Goal: Task Accomplishment & Management: Manage account settings

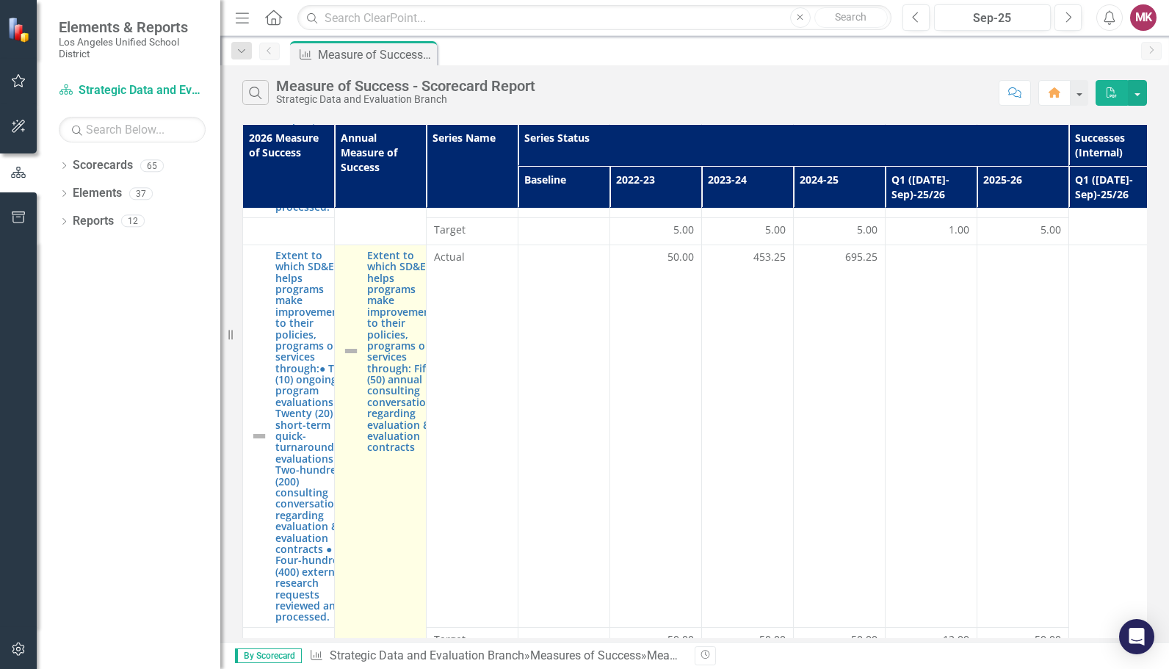
scroll to position [783, 0]
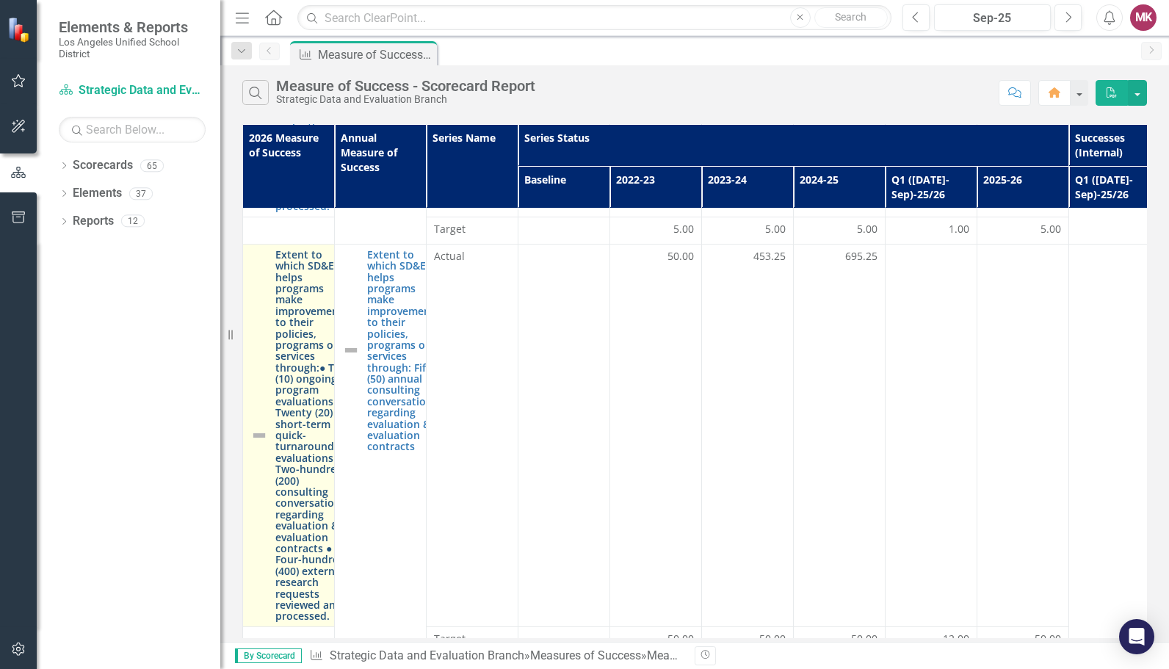
click at [287, 450] on link "Extent to which SD&E helps programs make improvements to their policies, progra…" at bounding box center [311, 435] width 73 height 373
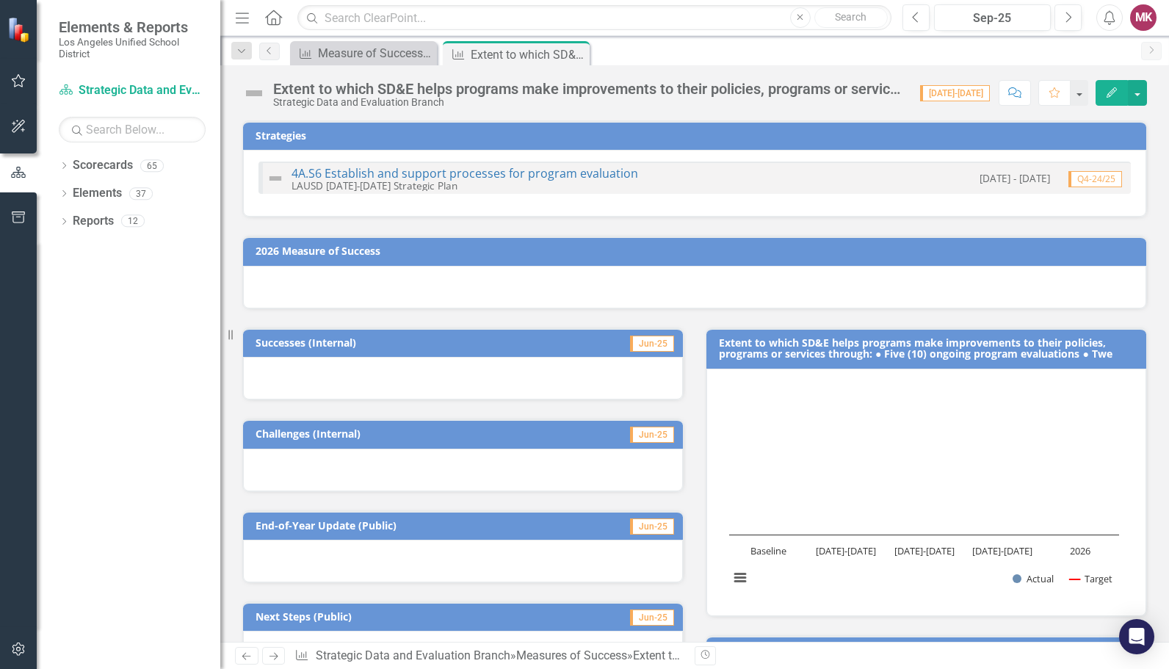
click at [1069, 346] on h3 "Extent to which SD&E helps programs make improvements to their policies, progra…" at bounding box center [929, 348] width 420 height 23
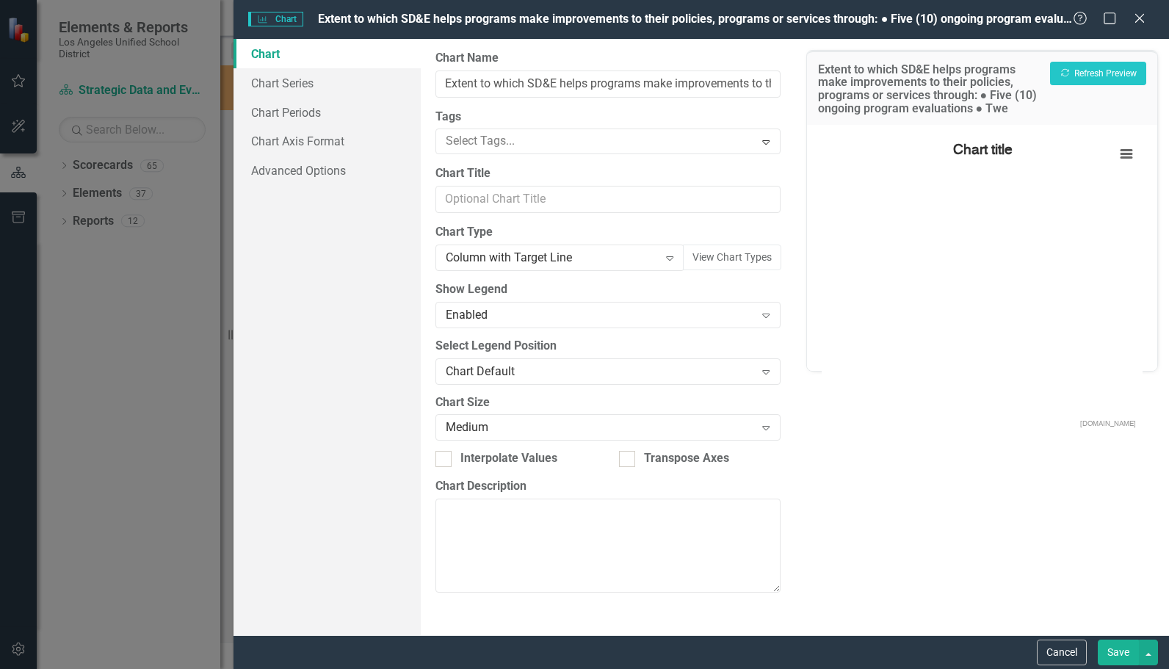
type input "Extent to which SD&E helps programs make improvements to their policies, progra…"
click at [1145, 19] on icon "Close" at bounding box center [1139, 18] width 18 height 14
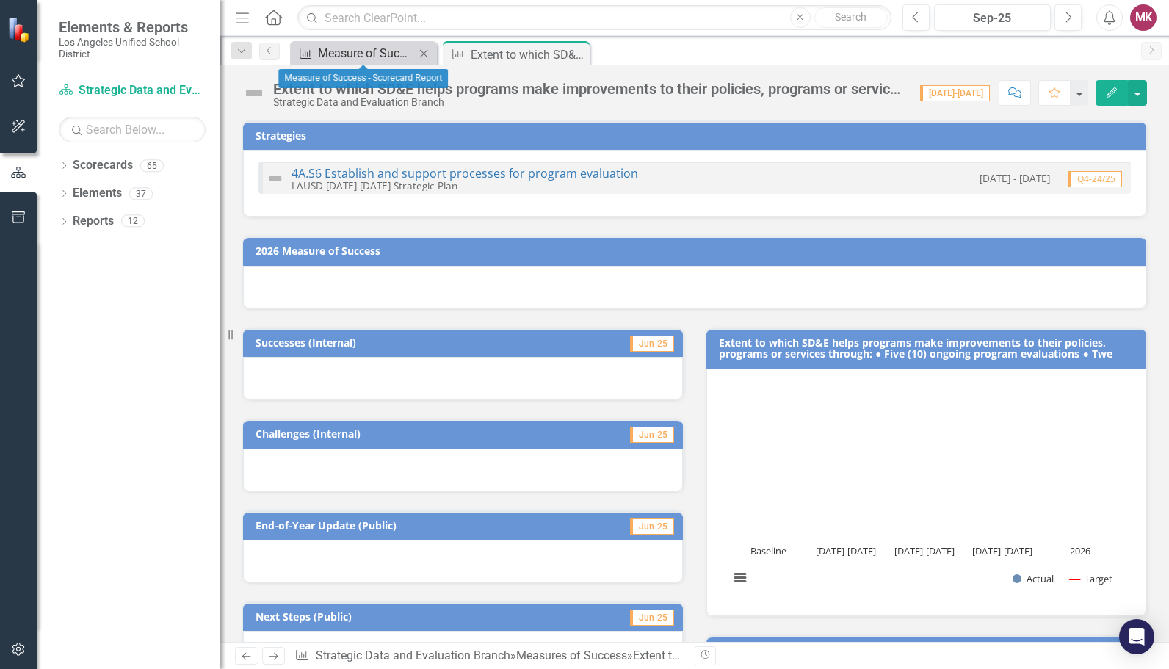
click at [363, 53] on div "Measure of Success - Scorecard Report" at bounding box center [366, 53] width 97 height 18
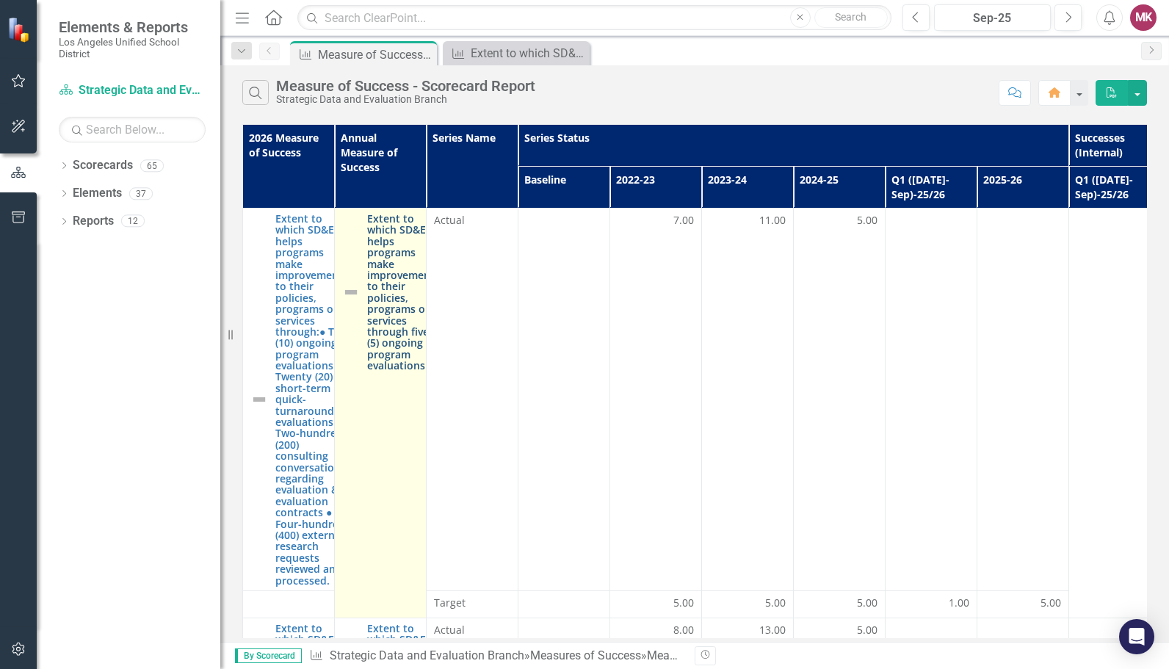
click at [376, 342] on link "Extent to which SD&E helps programs make improvements to their policies, progra…" at bounding box center [403, 292] width 73 height 158
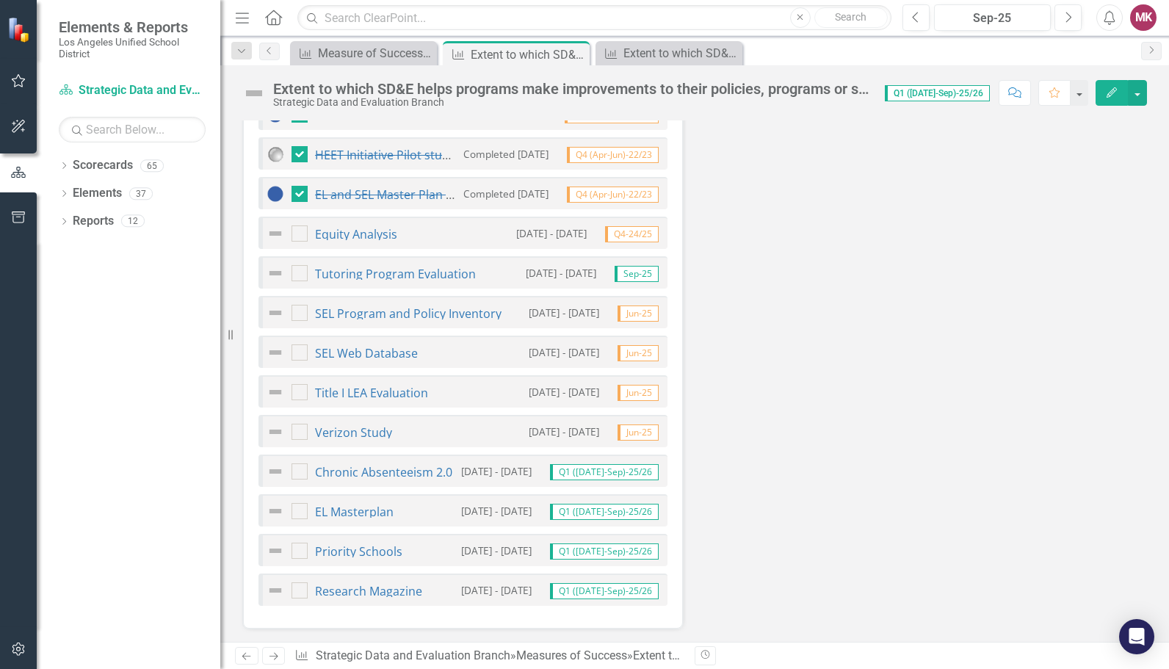
scroll to position [757, 0]
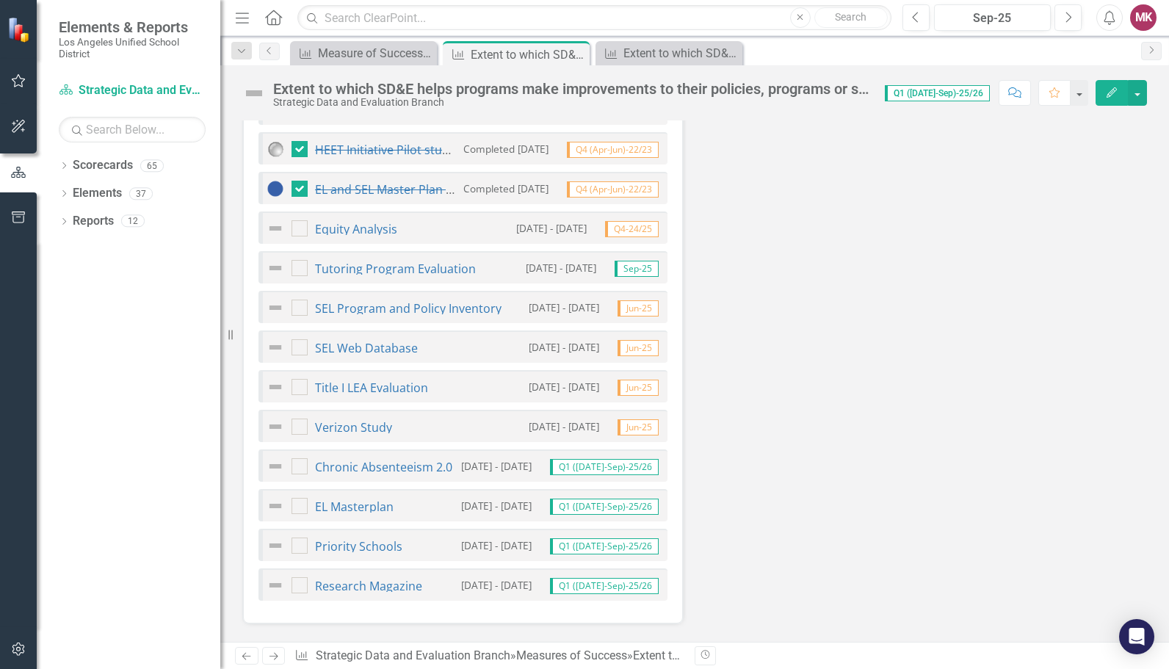
click at [275, 421] on img at bounding box center [275, 427] width 18 height 18
click at [312, 418] on div "Verizon Study" at bounding box center [329, 427] width 126 height 18
click at [295, 420] on input "checkbox" at bounding box center [296, 423] width 10 height 10
checkbox input "true"
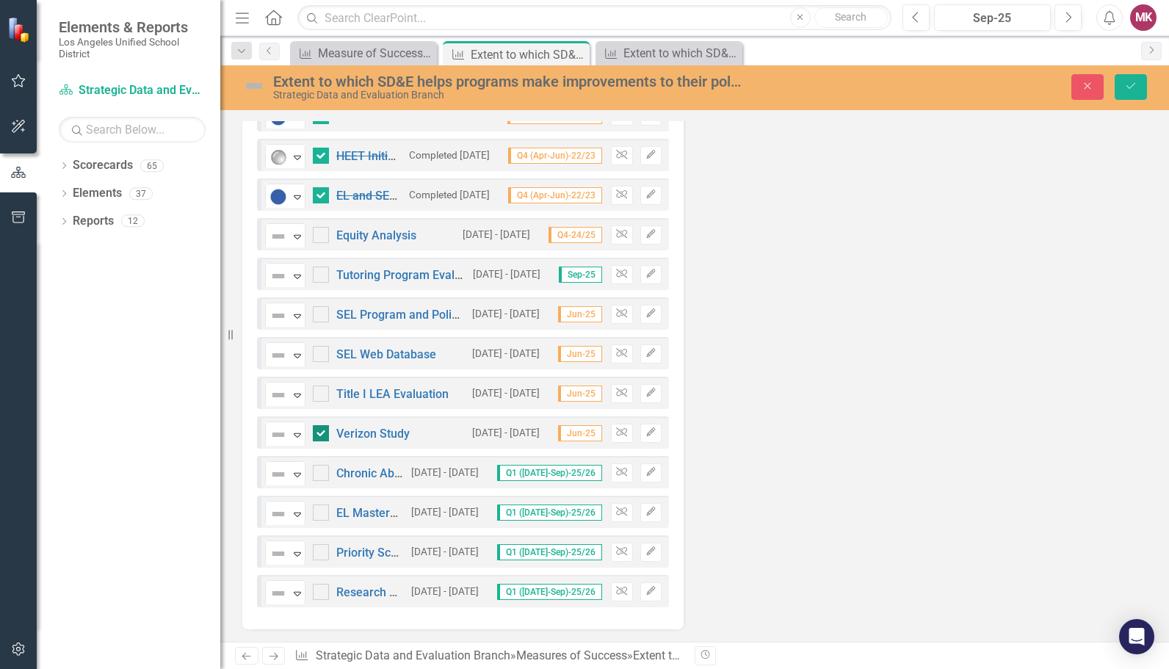
scroll to position [763, 0]
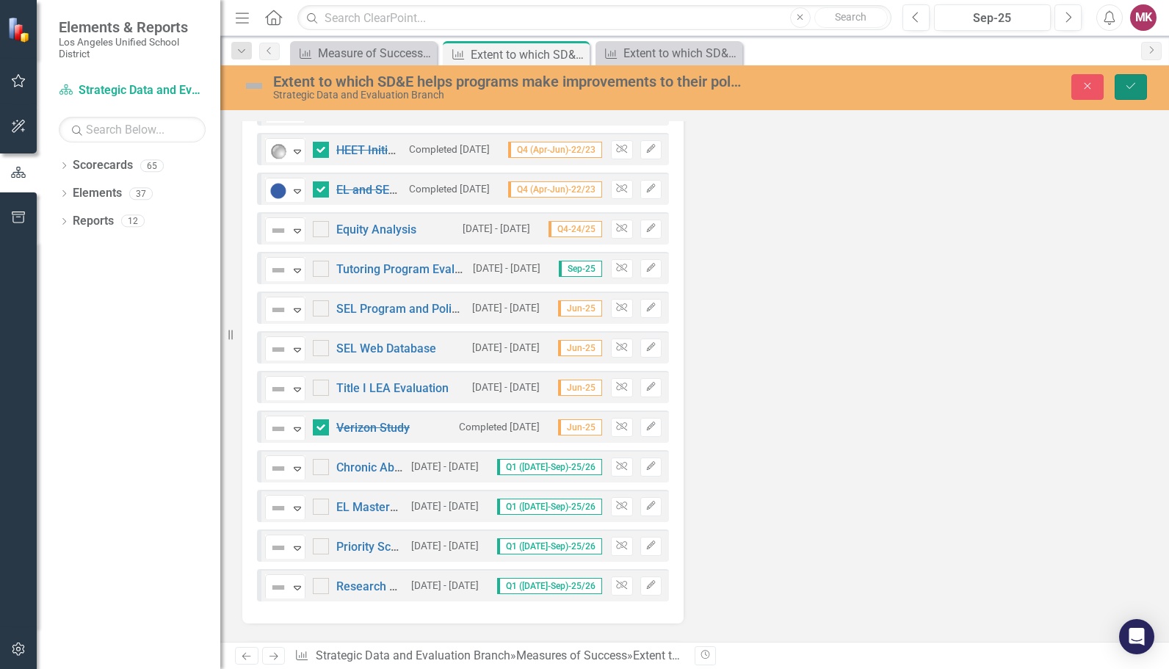
click at [1127, 87] on icon "Save" at bounding box center [1130, 86] width 13 height 10
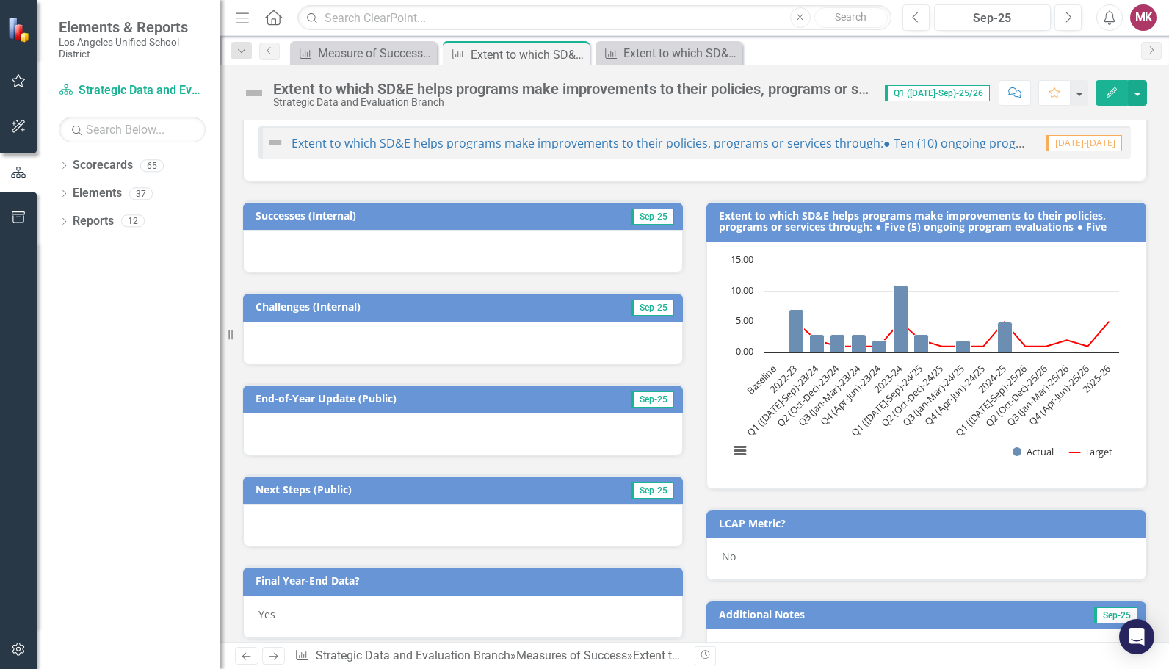
scroll to position [132, 0]
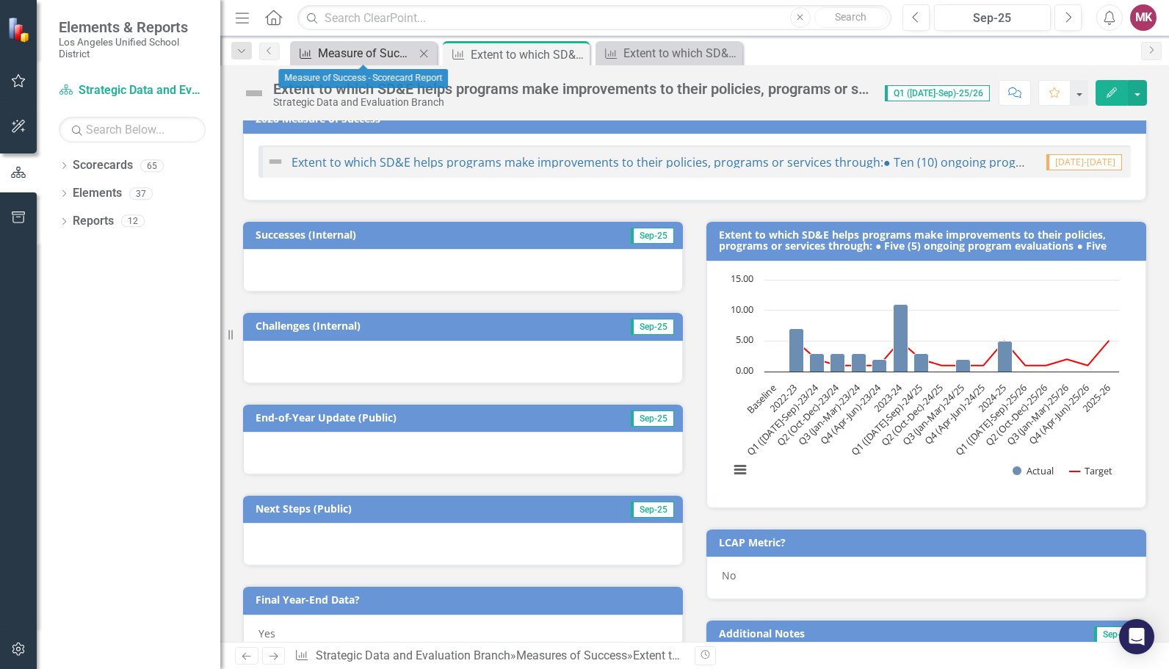
click at [349, 51] on div "Measure of Success - Scorecard Report" at bounding box center [366, 53] width 97 height 18
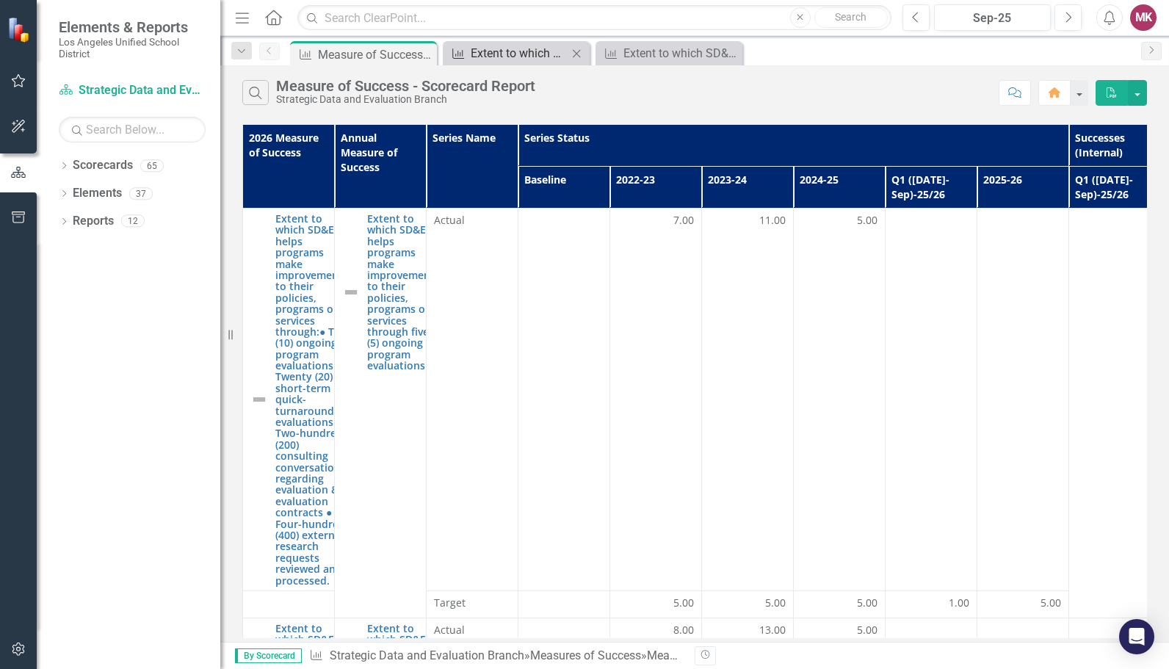
click at [521, 47] on div "Extent to which SD&E helps programs make improvements to their policies, progra…" at bounding box center [518, 53] width 97 height 18
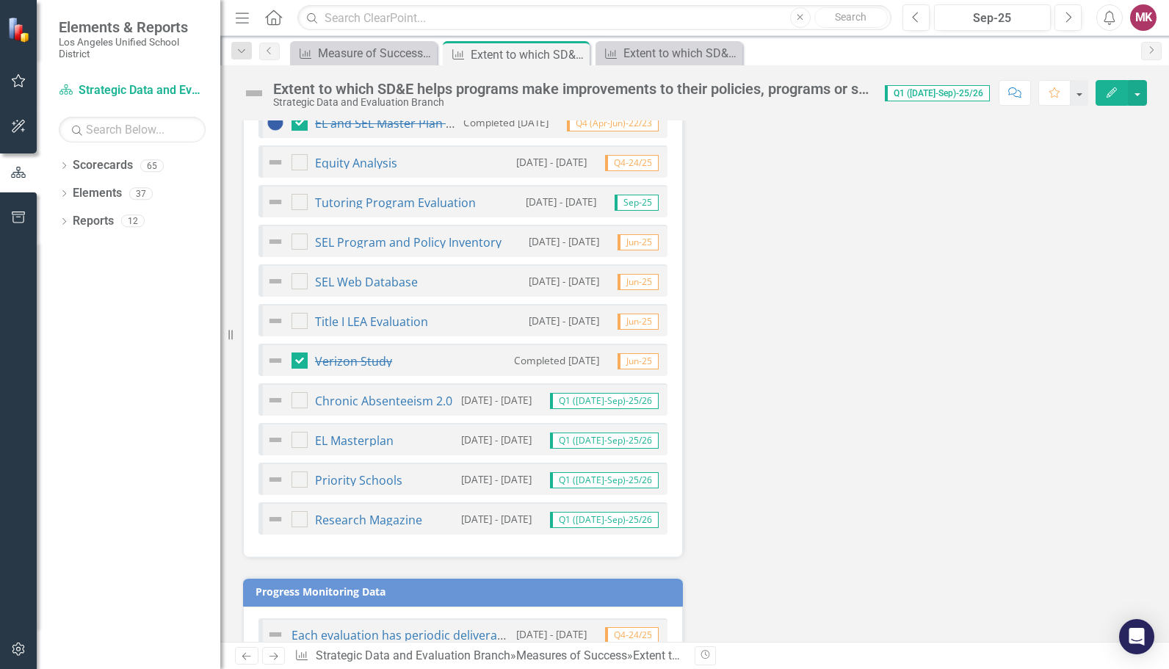
scroll to position [824, 0]
click at [619, 407] on div "Chronic Absenteeism 2.0 [DATE] - [DATE] Q1 ([DATE]-Sep)-25/26" at bounding box center [462, 398] width 409 height 32
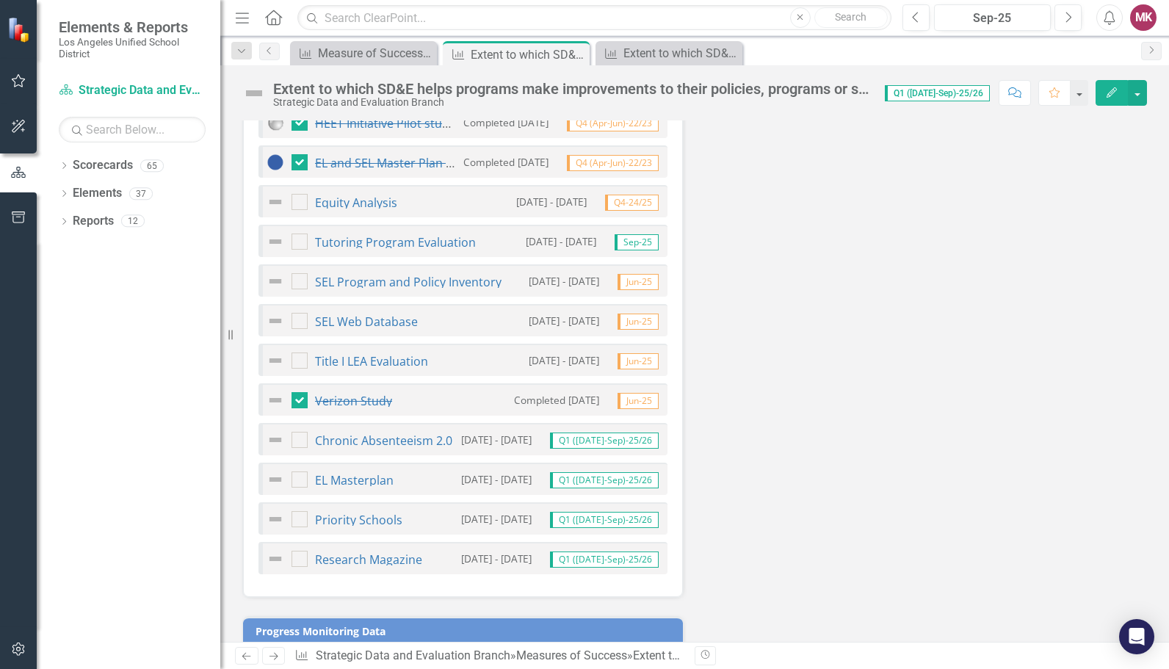
scroll to position [782, 0]
click at [545, 392] on div "Completed [DATE] Jun-25" at bounding box center [582, 401] width 153 height 18
click at [272, 400] on img at bounding box center [275, 401] width 18 height 18
click at [276, 394] on img at bounding box center [275, 401] width 18 height 18
click at [297, 396] on input "checkbox" at bounding box center [296, 398] width 10 height 10
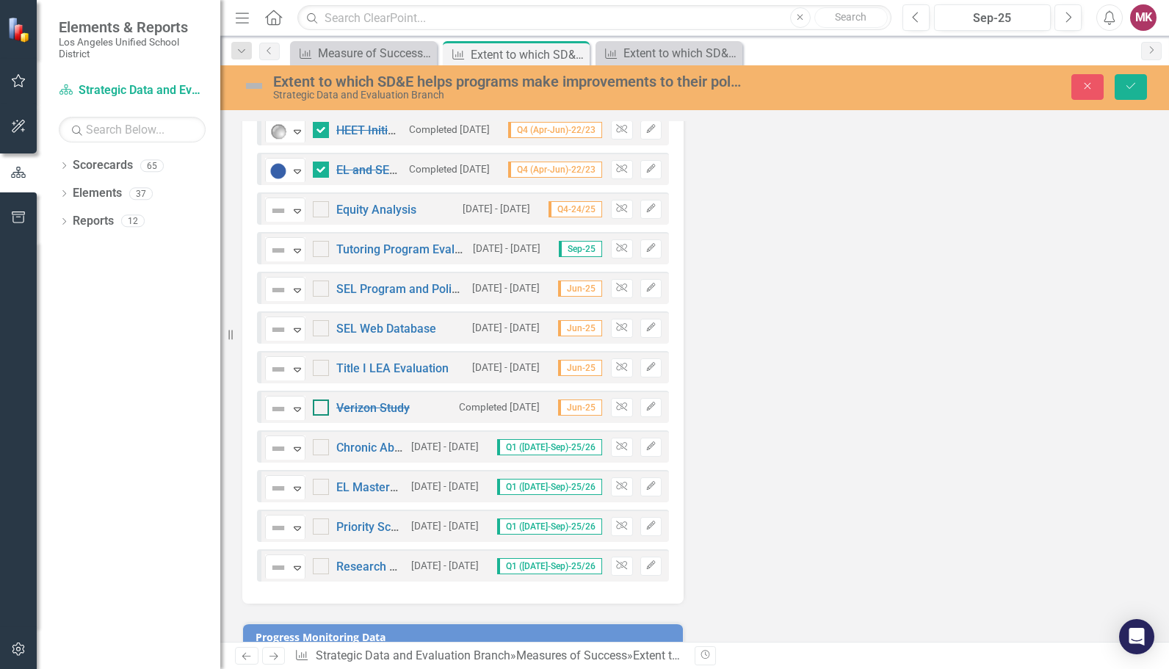
scroll to position [784, 0]
click at [282, 407] on img at bounding box center [278, 408] width 18 height 18
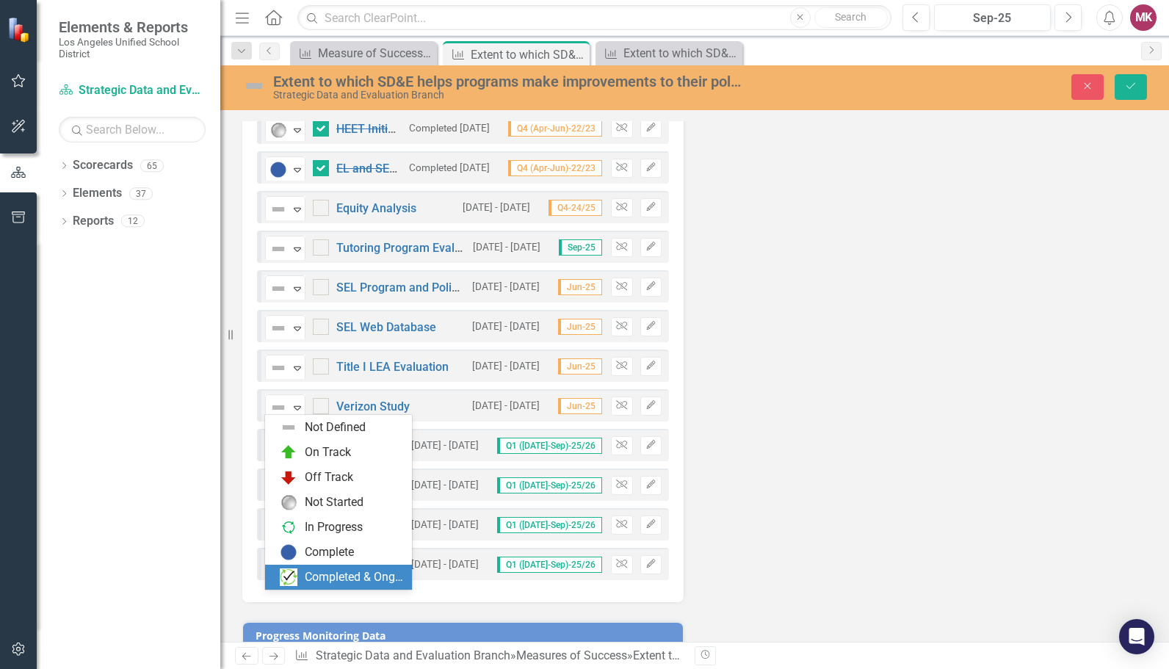
click at [322, 576] on div "Completed & Ongoing" at bounding box center [354, 577] width 98 height 17
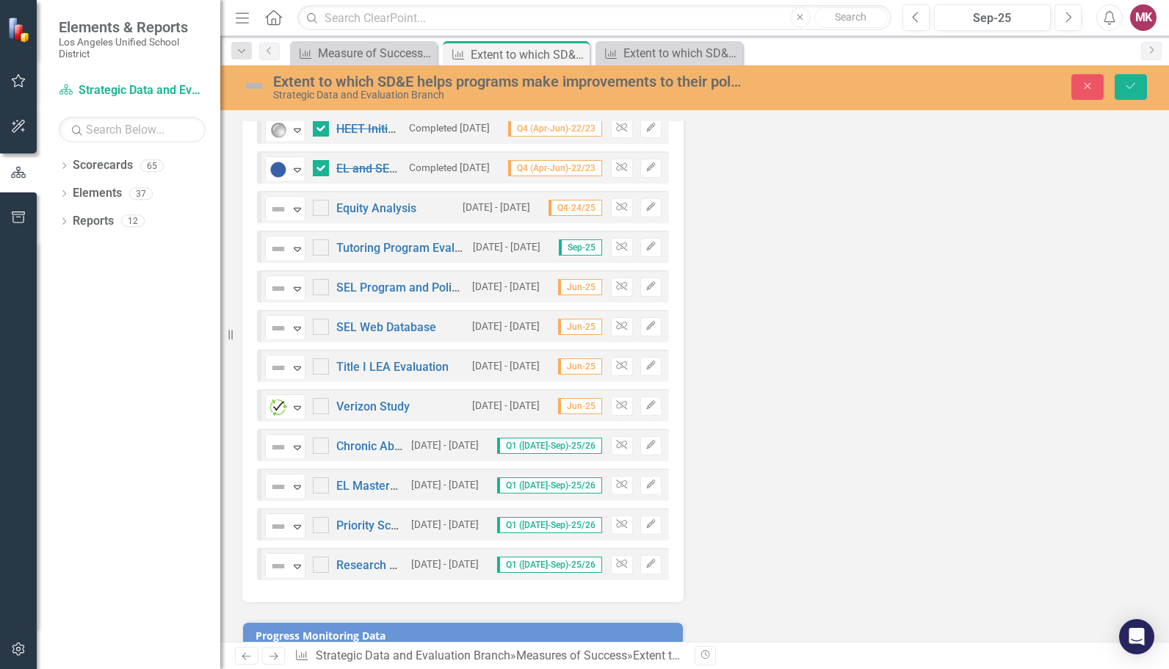
click at [509, 402] on small "[DATE] - [DATE]" at bounding box center [506, 406] width 68 height 14
click at [503, 399] on small "[DATE] - [DATE]" at bounding box center [506, 406] width 68 height 14
click at [646, 401] on icon "Edit" at bounding box center [650, 405] width 11 height 9
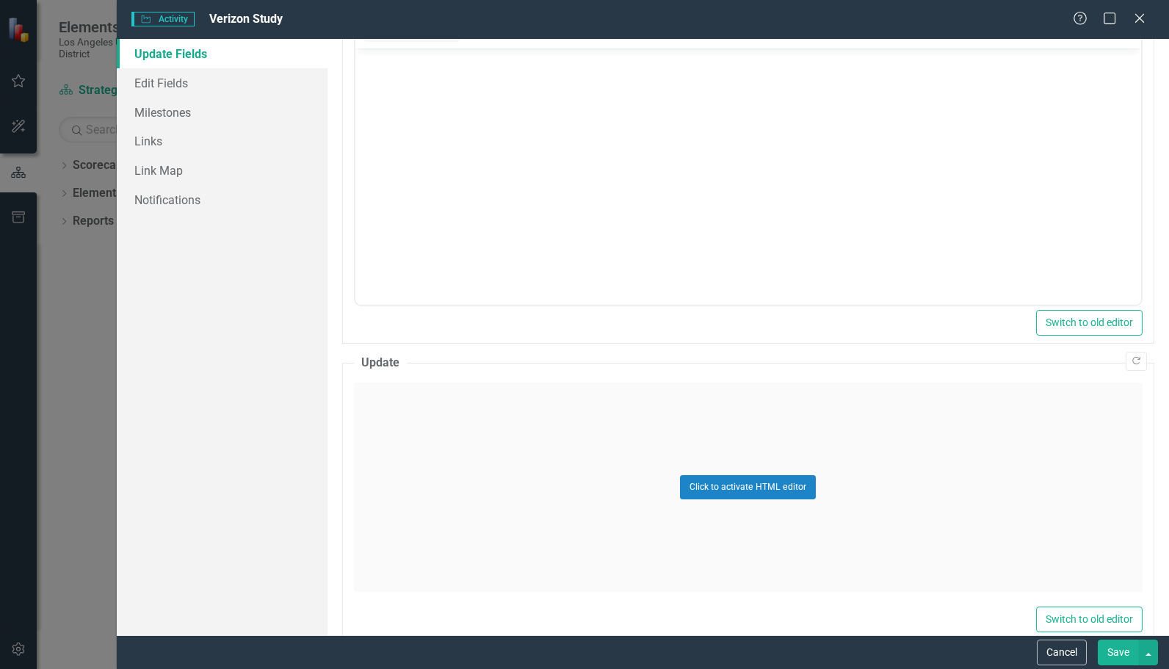
scroll to position [195, 0]
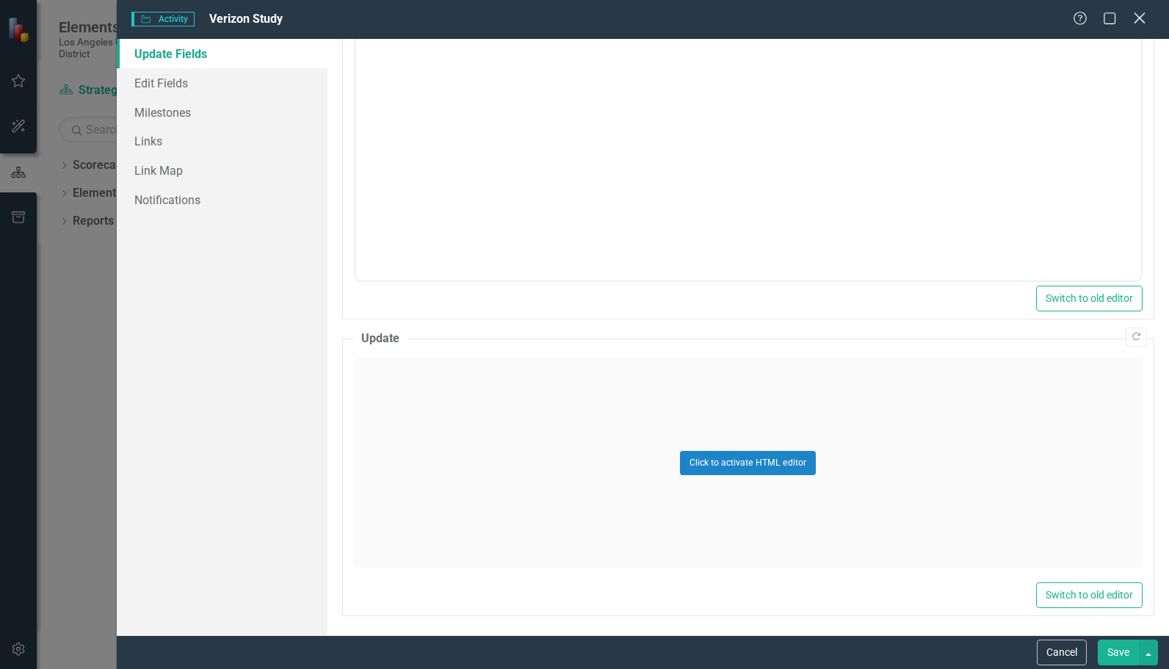
click at [1142, 16] on icon "Close" at bounding box center [1139, 18] width 18 height 14
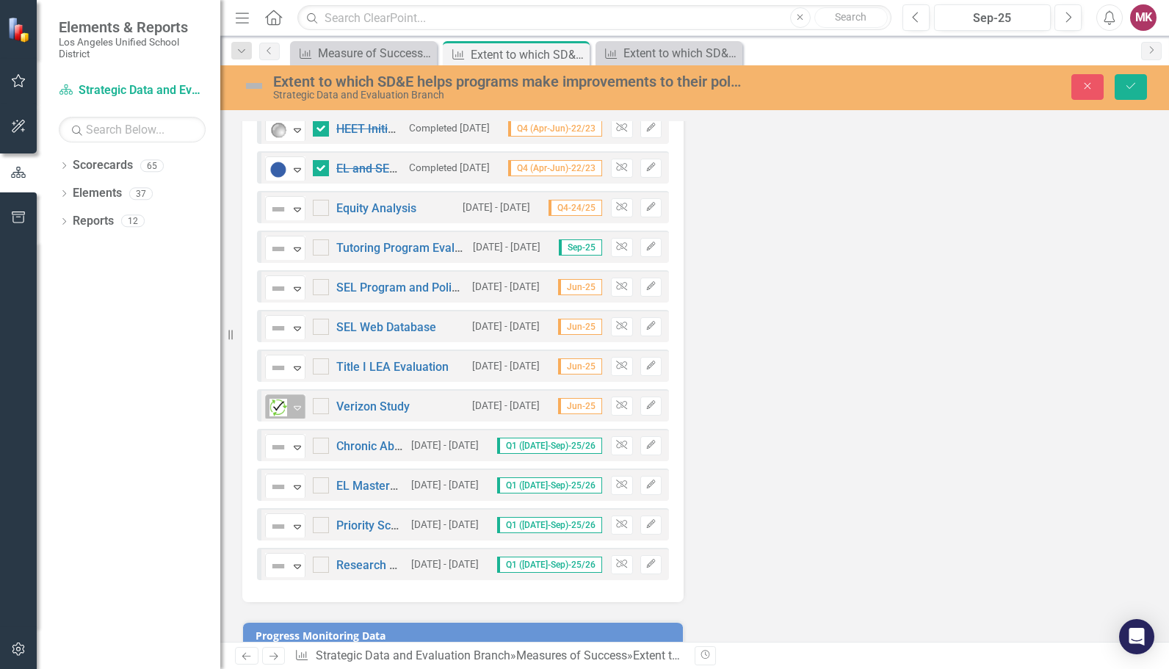
click at [291, 395] on div "Expand" at bounding box center [297, 407] width 15 height 24
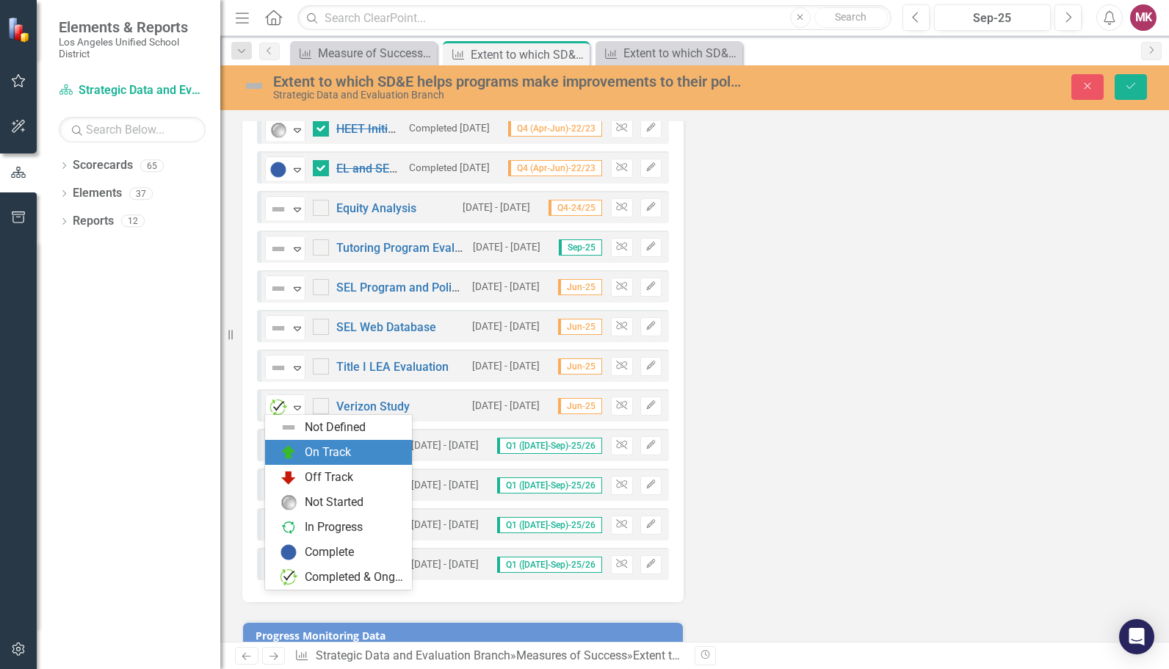
click at [719, 319] on div "Successes (Internal) Sep-25 Challenges (Internal) Sep-25 End-of-Year Update (Pu…" at bounding box center [694, 173] width 926 height 1246
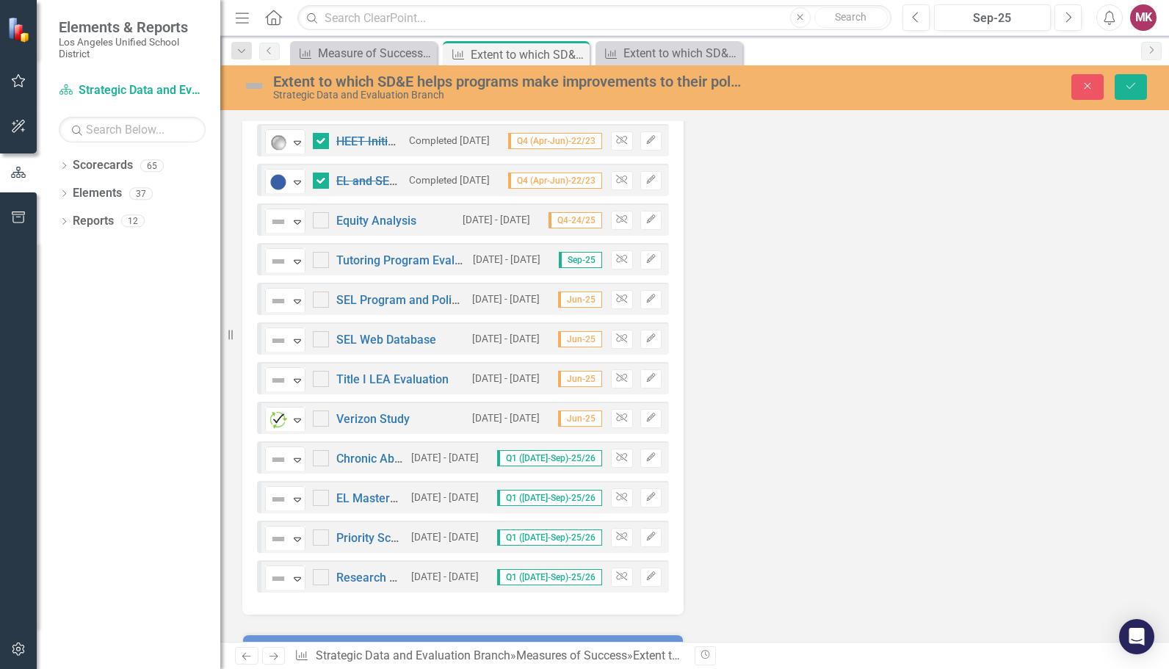
scroll to position [772, 0]
click at [297, 417] on icon "Expand" at bounding box center [297, 419] width 15 height 12
click at [785, 463] on div "Successes (Internal) Sep-25 Challenges (Internal) Sep-25 End-of-Year Update (Pu…" at bounding box center [694, 185] width 926 height 1246
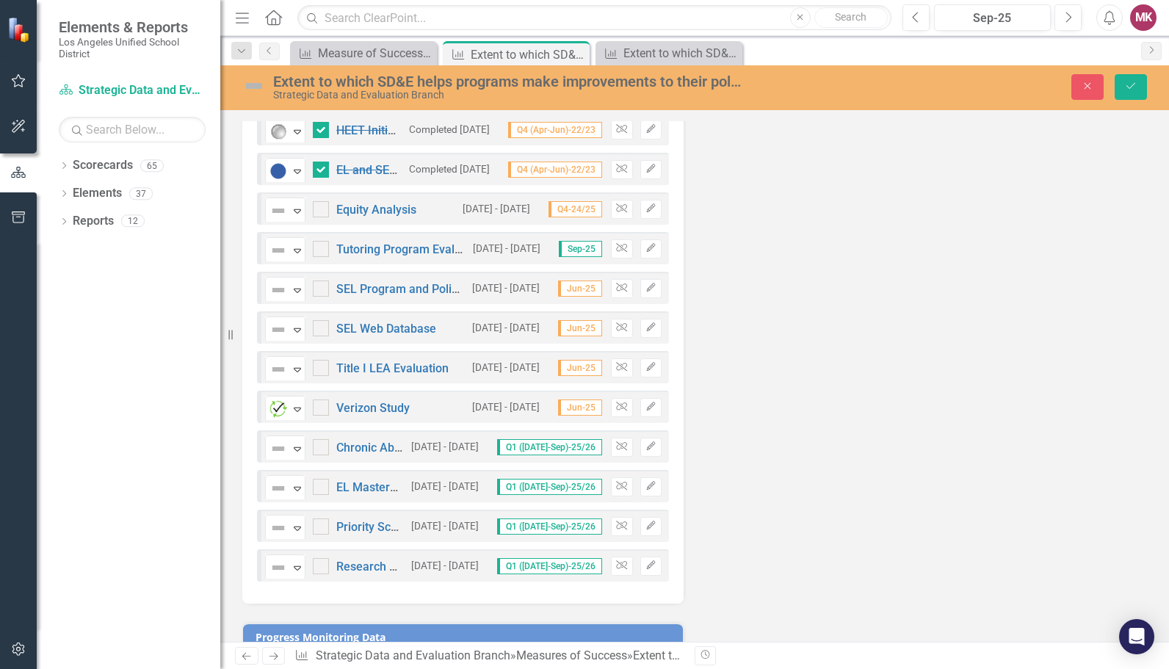
click at [819, 432] on div "Successes (Internal) Sep-25 Challenges (Internal) Sep-25 End-of-Year Update (Pu…" at bounding box center [694, 175] width 926 height 1246
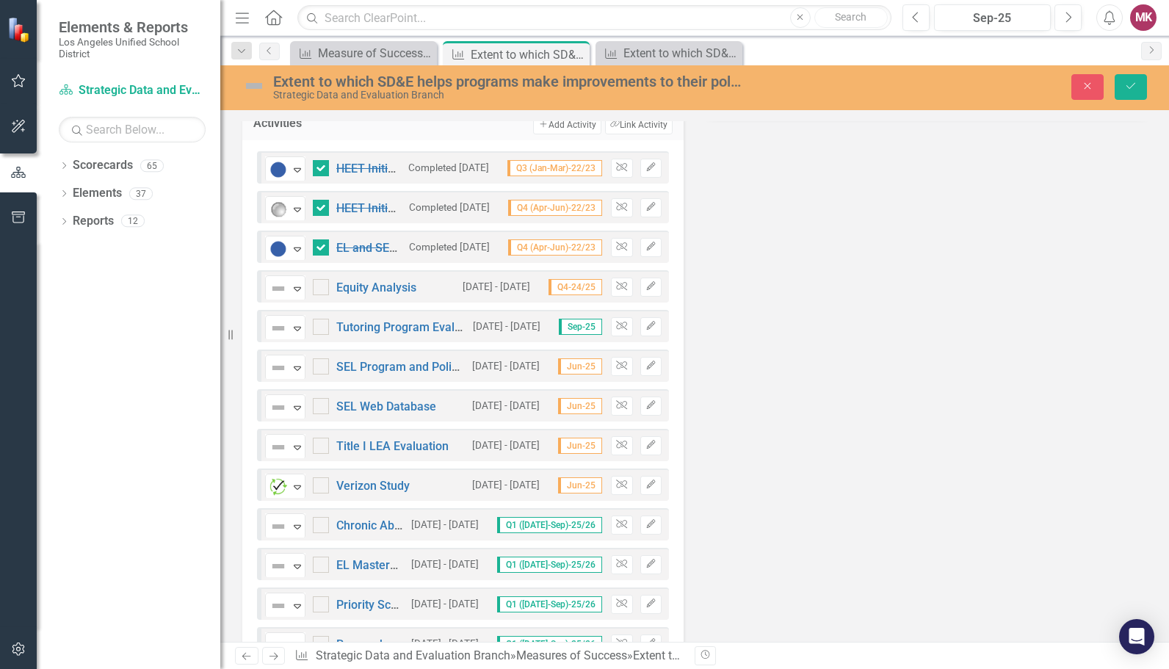
scroll to position [713, 0]
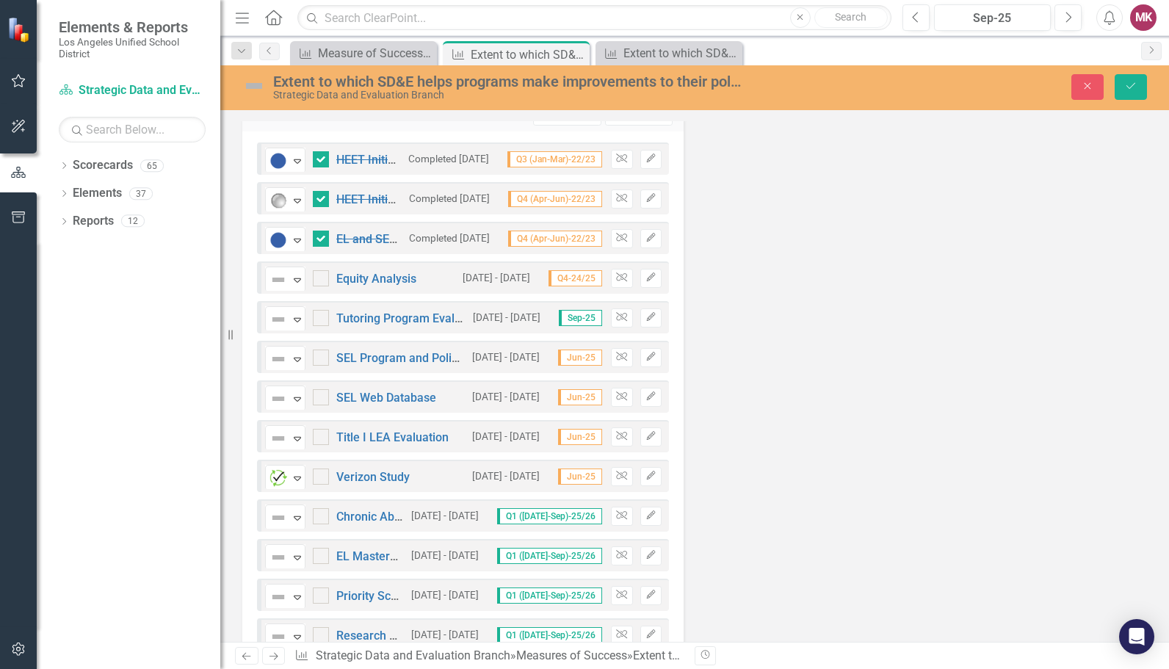
click at [769, 391] on div "Successes (Internal) Sep-25 Challenges (Internal) Sep-25 End-of-Year Update (Pu…" at bounding box center [694, 244] width 926 height 1246
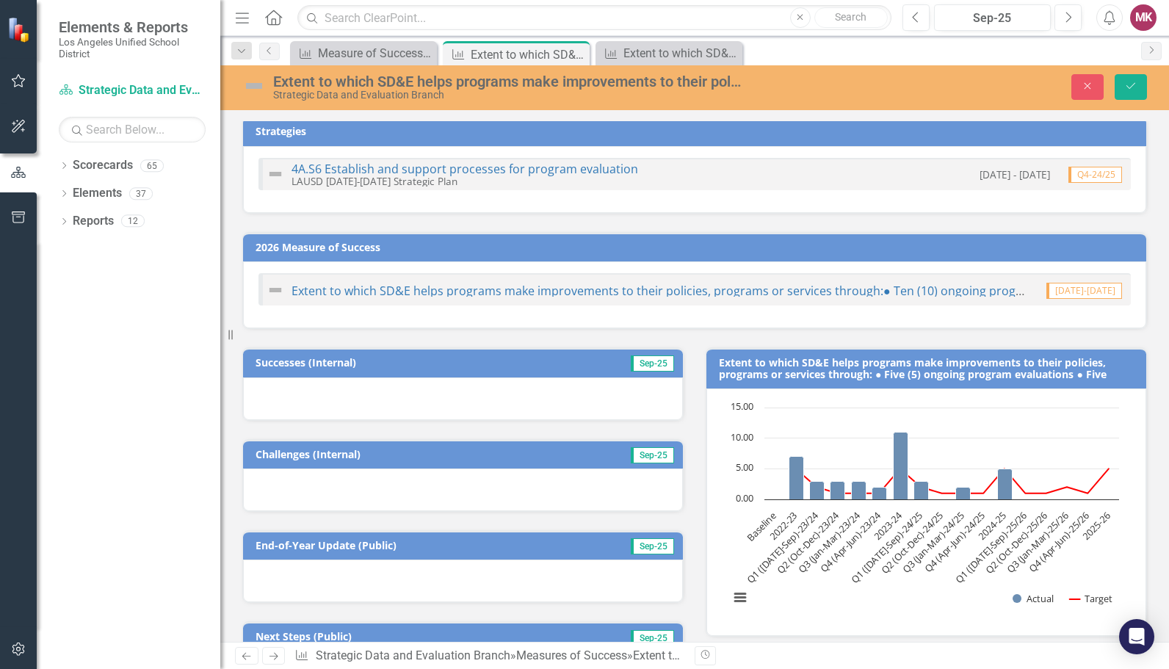
scroll to position [0, 0]
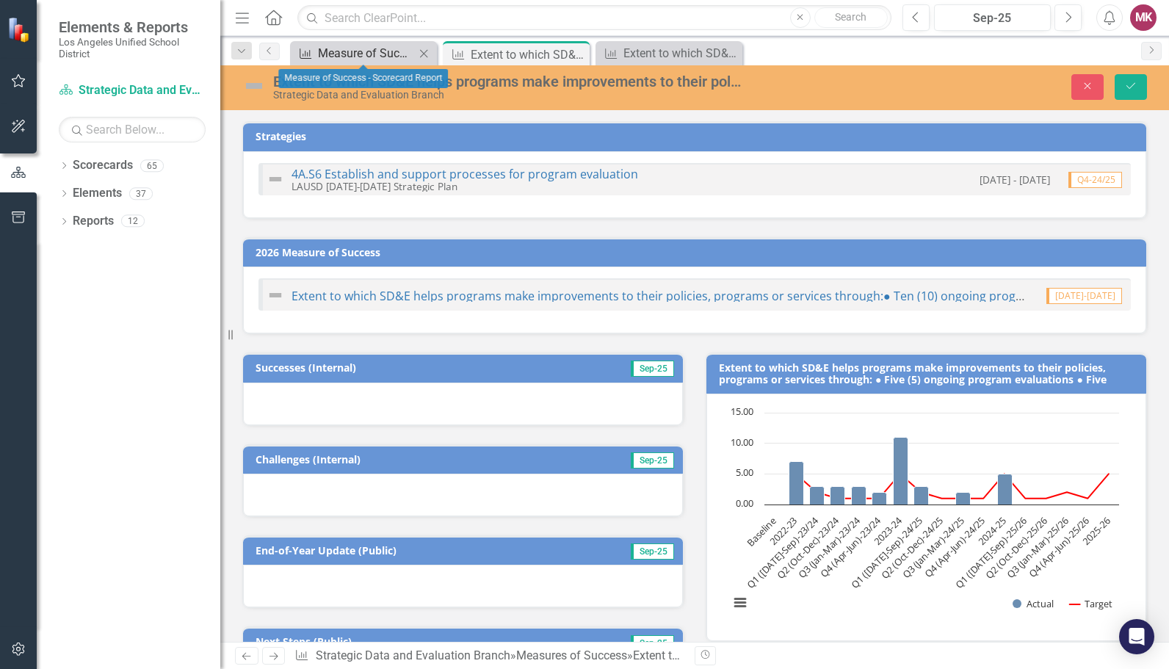
click at [381, 57] on div "Measure of Success - Scorecard Report" at bounding box center [366, 53] width 97 height 18
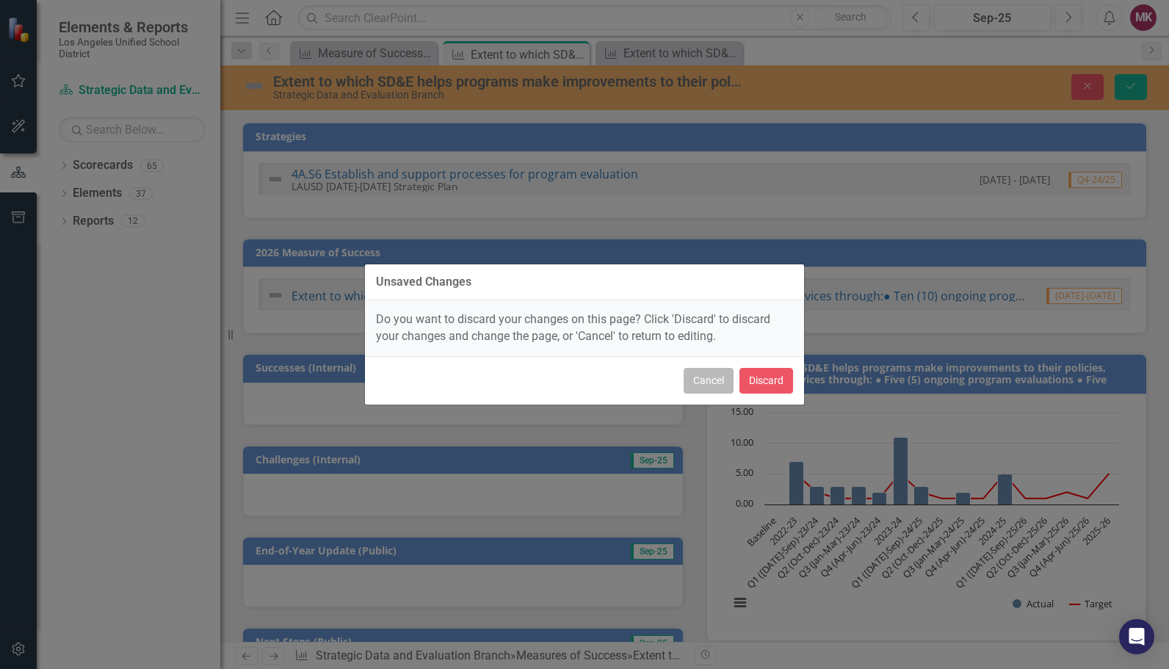
click at [708, 382] on button "Cancel" at bounding box center [708, 381] width 50 height 26
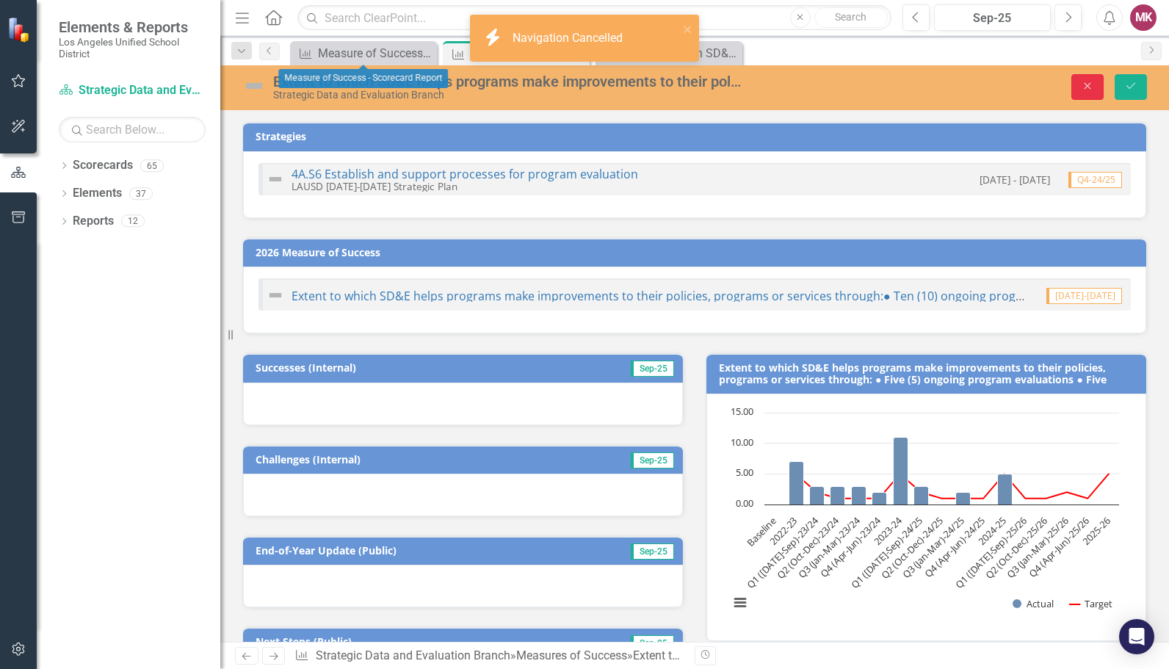
click at [1101, 76] on button "Close" at bounding box center [1087, 87] width 32 height 26
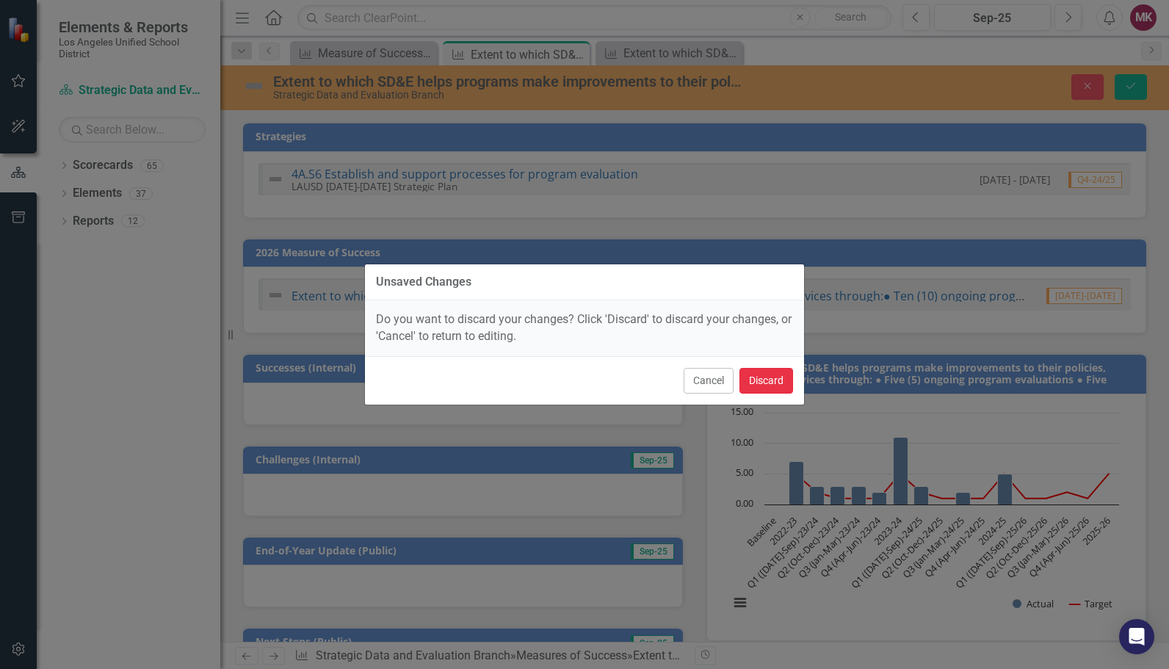
click at [759, 380] on button "Discard" at bounding box center [766, 381] width 54 height 26
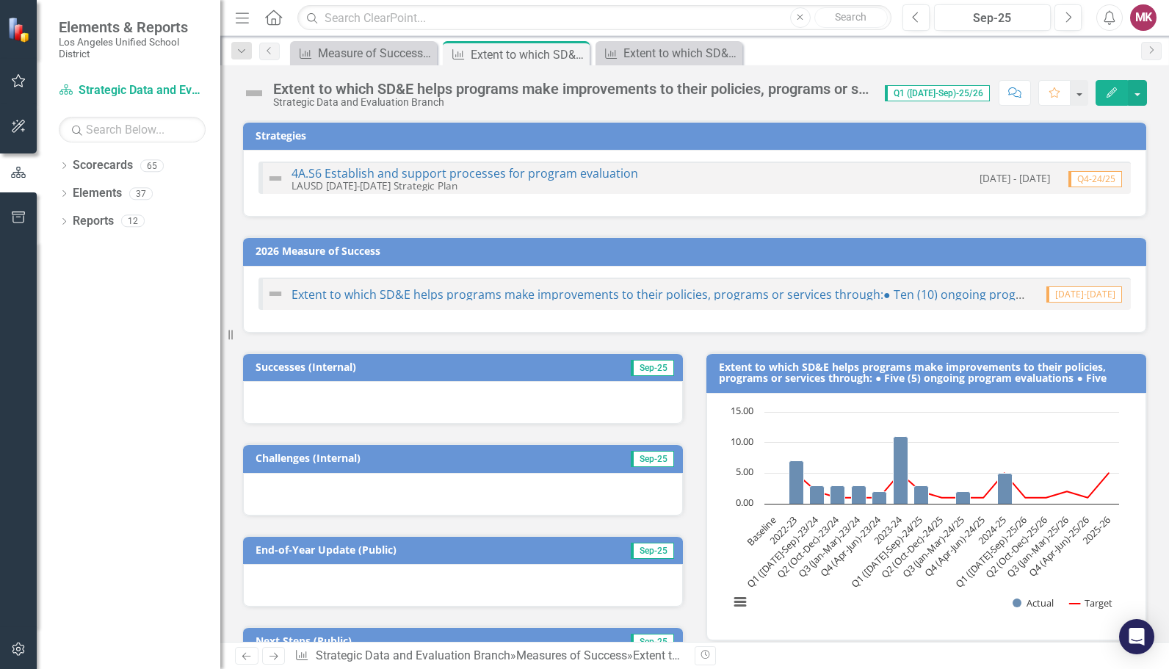
checkbox input "true"
click at [335, 43] on div "Measures of Success Measure of Success - Scorecard Report Close" at bounding box center [363, 53] width 147 height 24
click at [338, 50] on div "Measure of Success - Scorecard Report" at bounding box center [366, 53] width 97 height 18
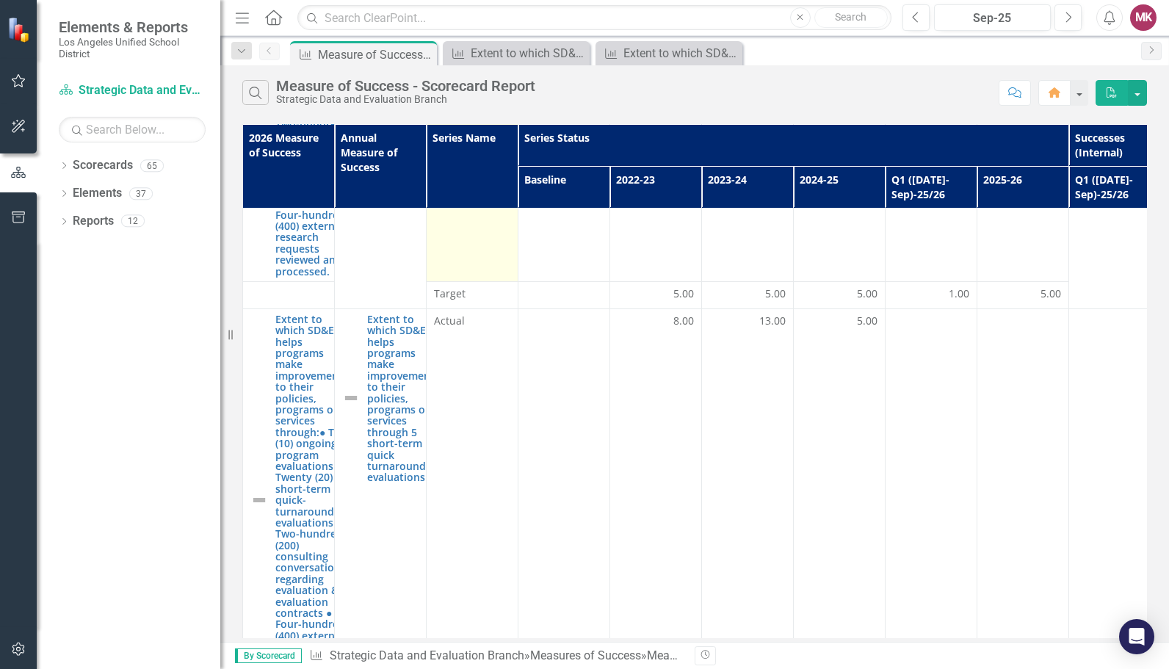
scroll to position [317, 0]
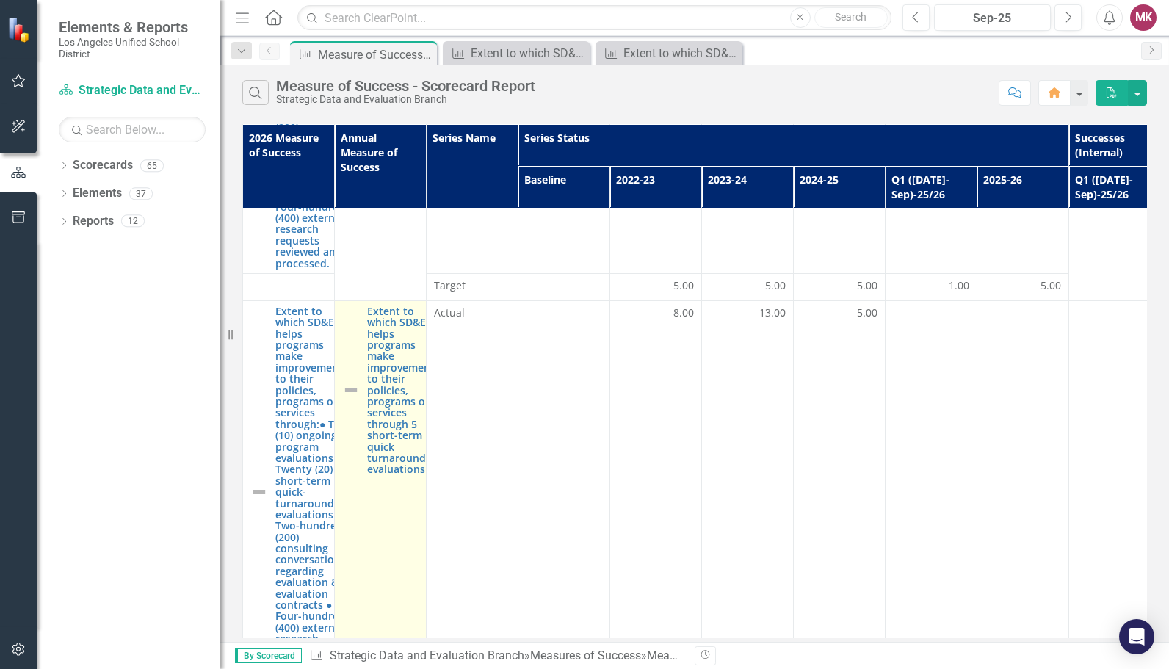
click at [365, 474] on td "Extent to which SD&E helps programs make improvements to their policies, progra…" at bounding box center [381, 505] width 92 height 410
click at [384, 459] on link "Extent to which SD&E helps programs make improvements to their policies, progra…" at bounding box center [403, 390] width 73 height 170
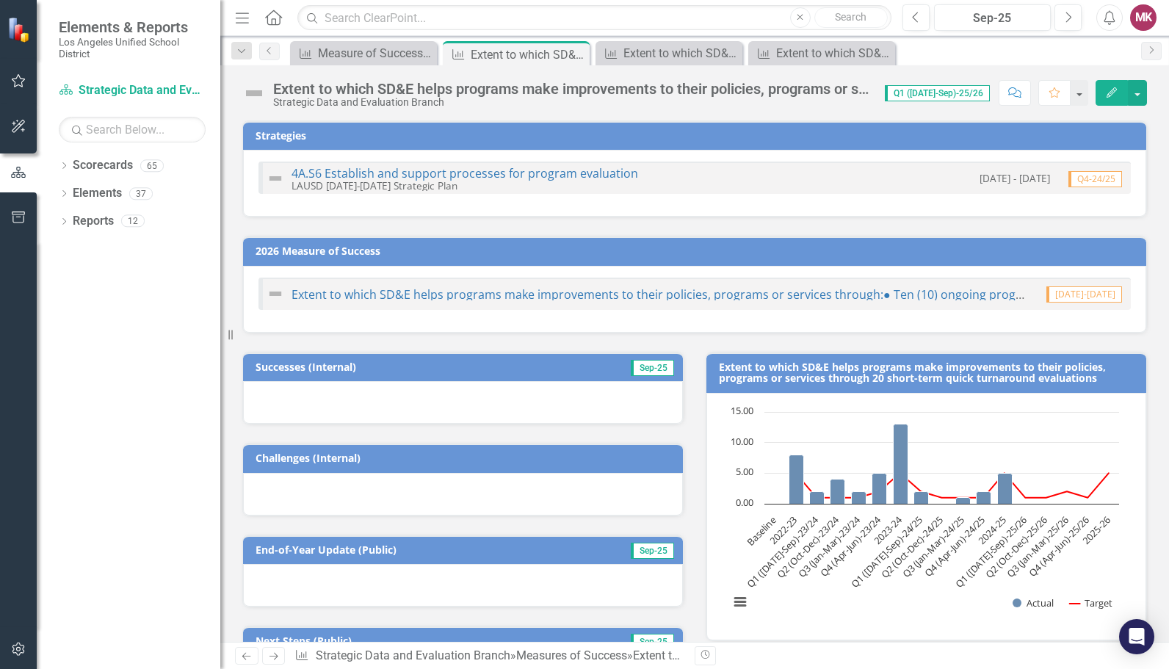
checkbox input "true"
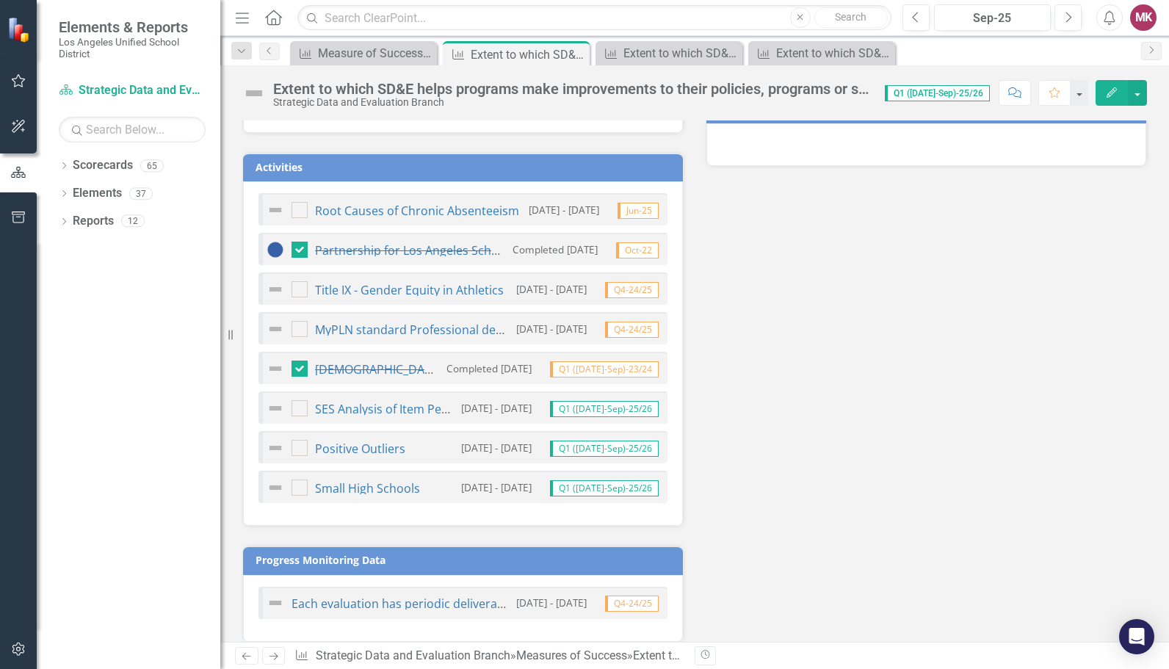
scroll to position [655, 0]
click at [332, 489] on link "Small High Schools" at bounding box center [367, 489] width 105 height 16
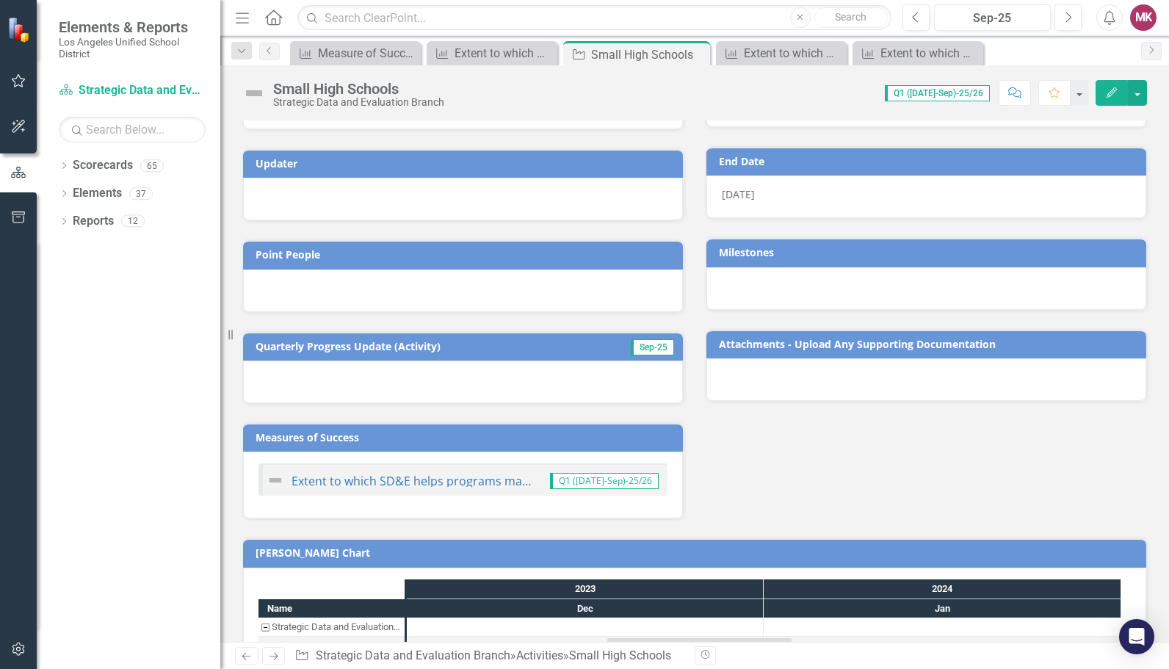
scroll to position [183, 0]
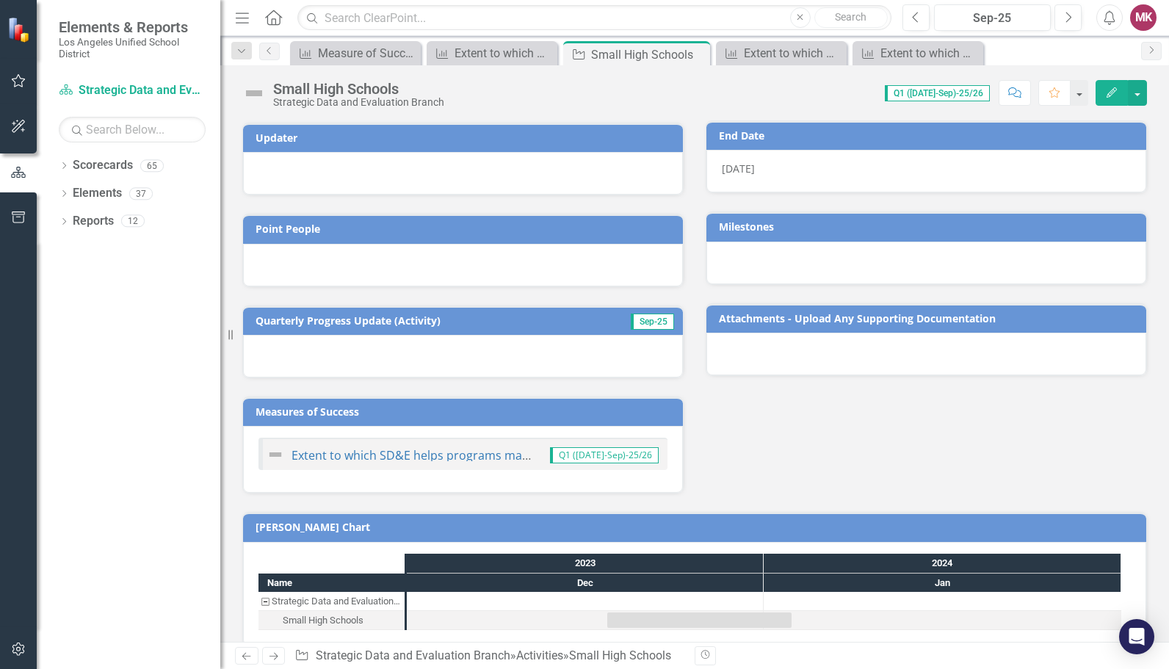
click at [600, 447] on span "Q1 ([DATE]-Sep)-25/26" at bounding box center [604, 455] width 109 height 16
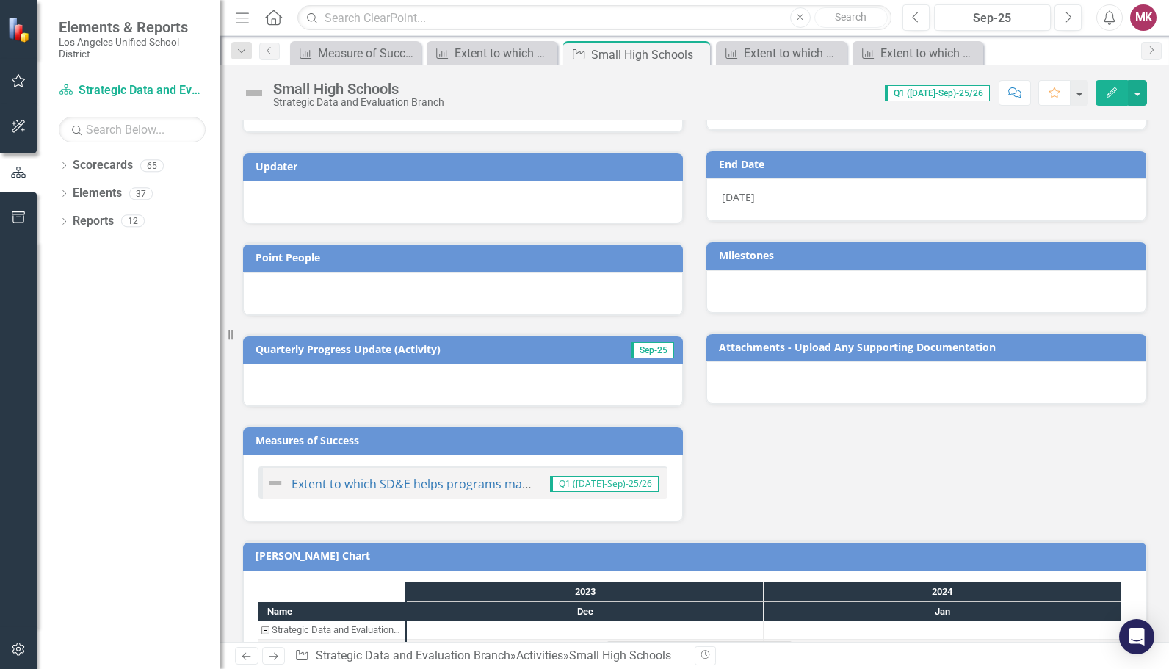
scroll to position [157, 0]
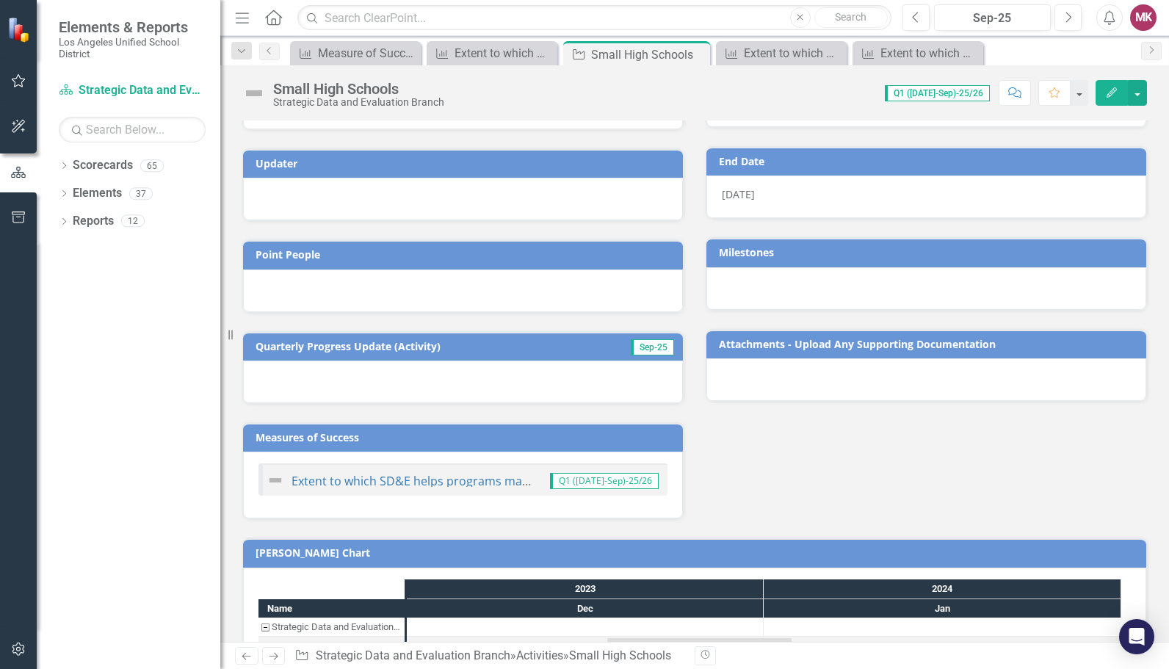
click at [640, 341] on span "Sep-25" at bounding box center [651, 347] width 43 height 16
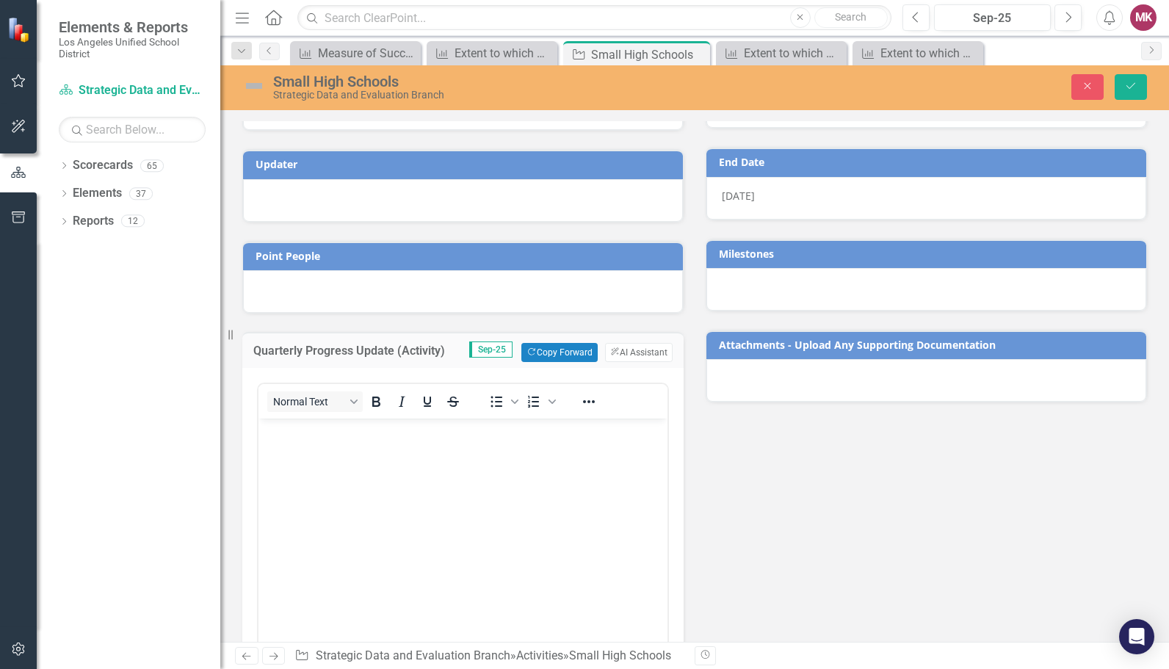
scroll to position [0, 0]
click at [483, 349] on span "Sep-25" at bounding box center [490, 349] width 43 height 16
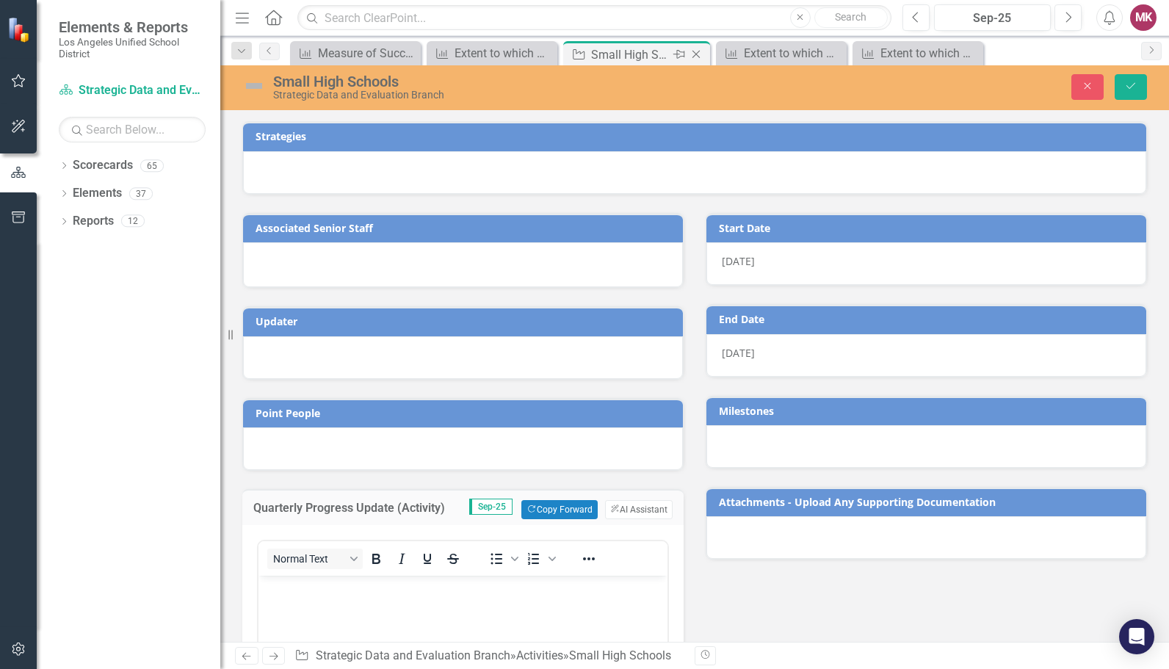
click at [699, 54] on icon "Close" at bounding box center [695, 54] width 15 height 12
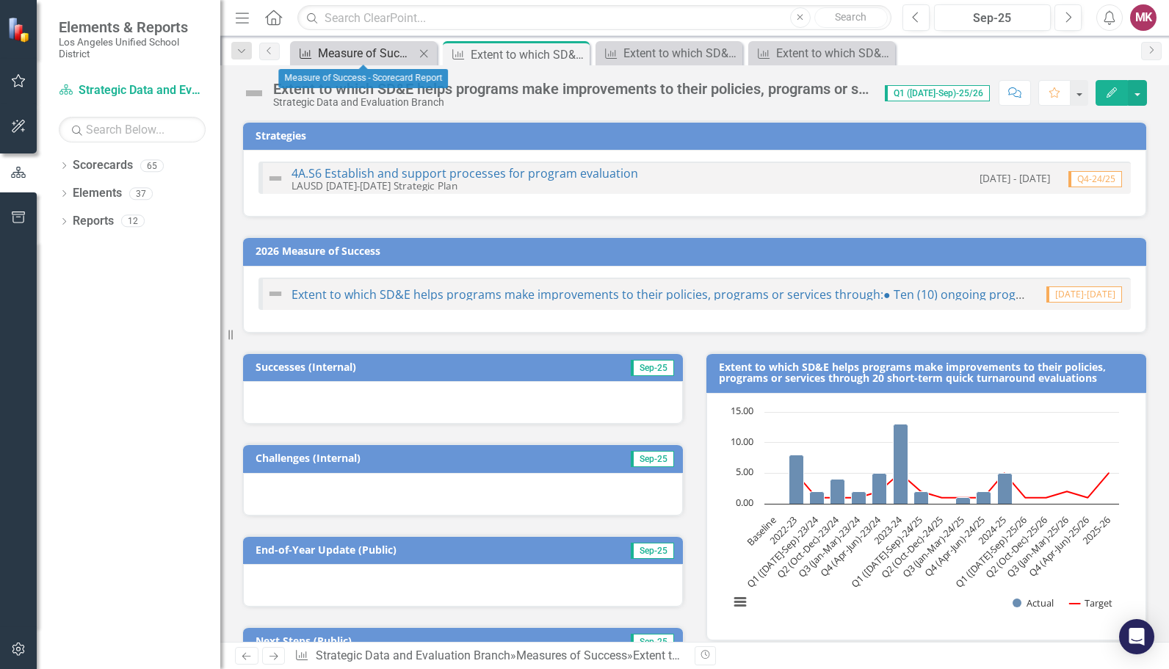
click at [362, 59] on div "Measure of Success - Scorecard Report" at bounding box center [366, 53] width 97 height 18
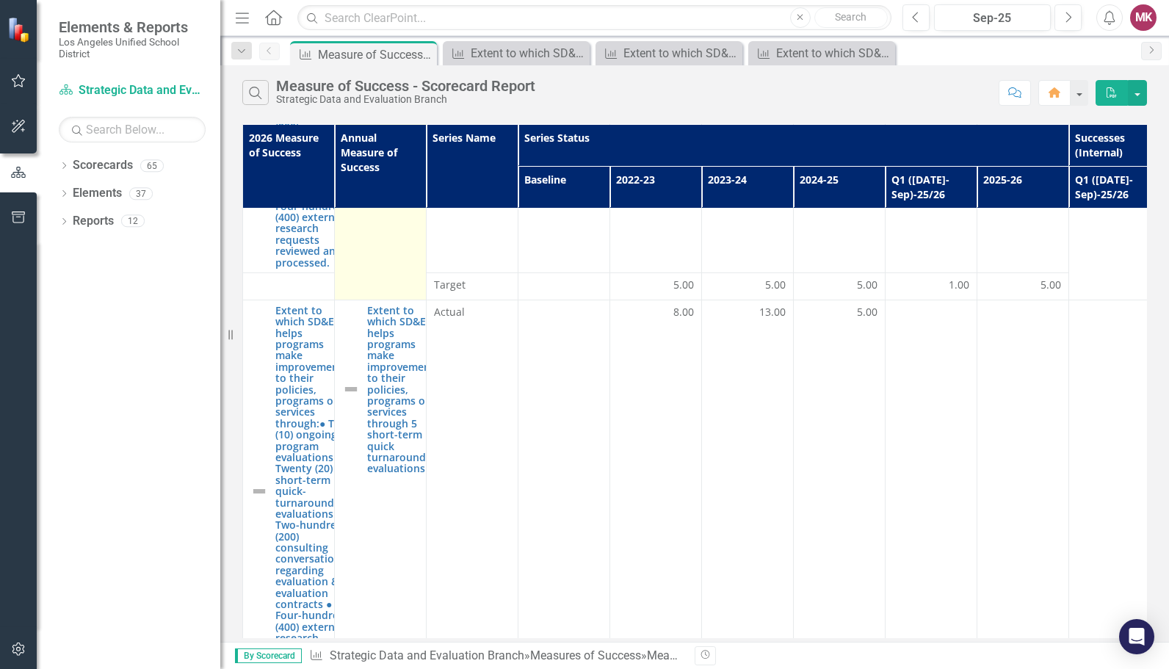
scroll to position [322, 0]
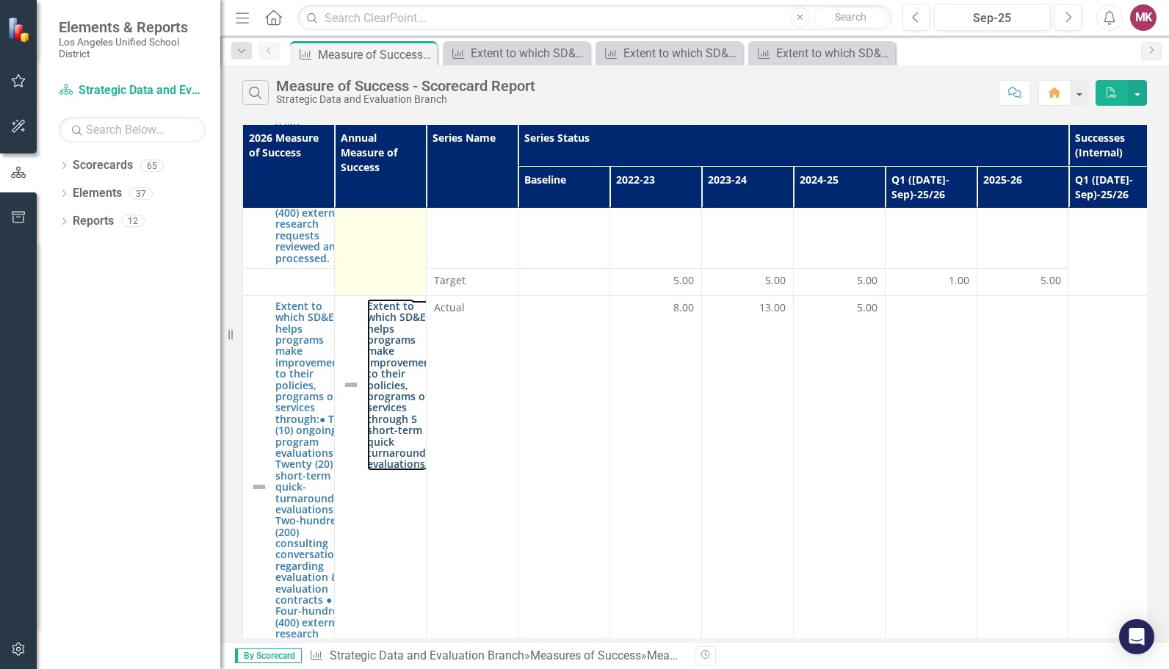
click at [379, 446] on link "Extent to which SD&E helps programs make improvements to their policies, progra…" at bounding box center [403, 385] width 73 height 170
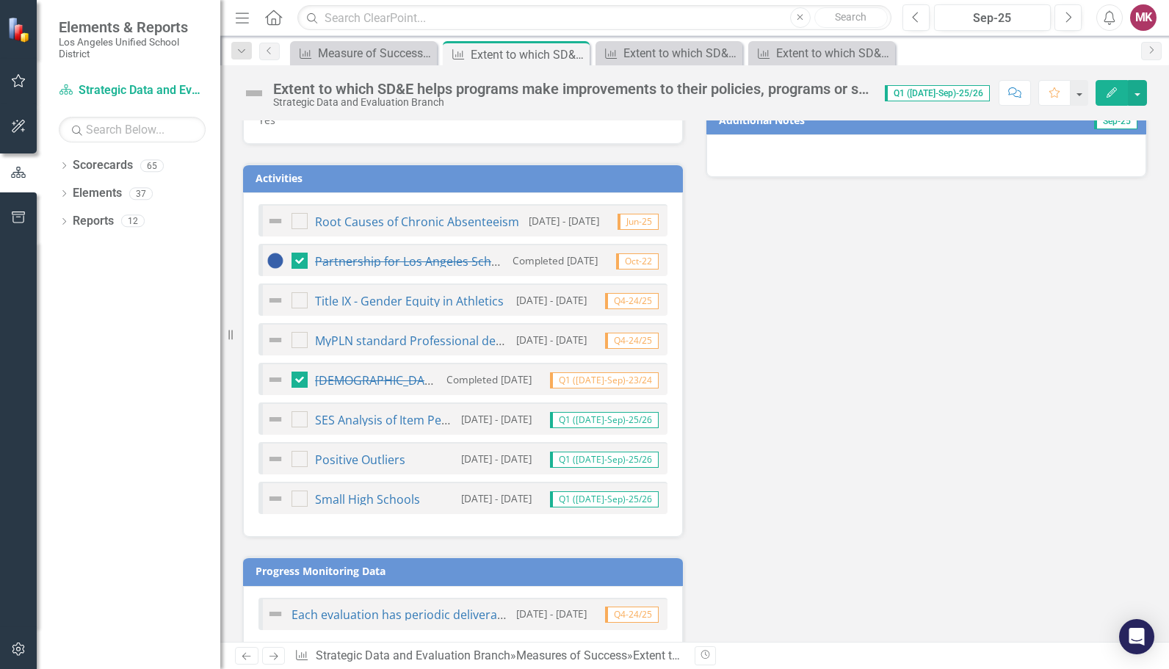
scroll to position [650, 0]
